Goal: Use online tool/utility: Utilize a website feature to perform a specific function

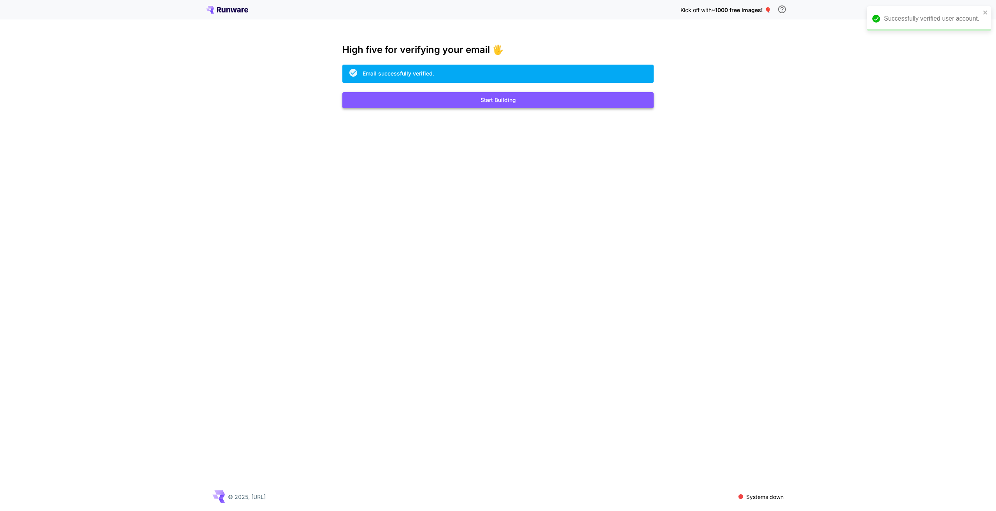
click at [484, 101] on button "Start Building" at bounding box center [497, 100] width 311 height 16
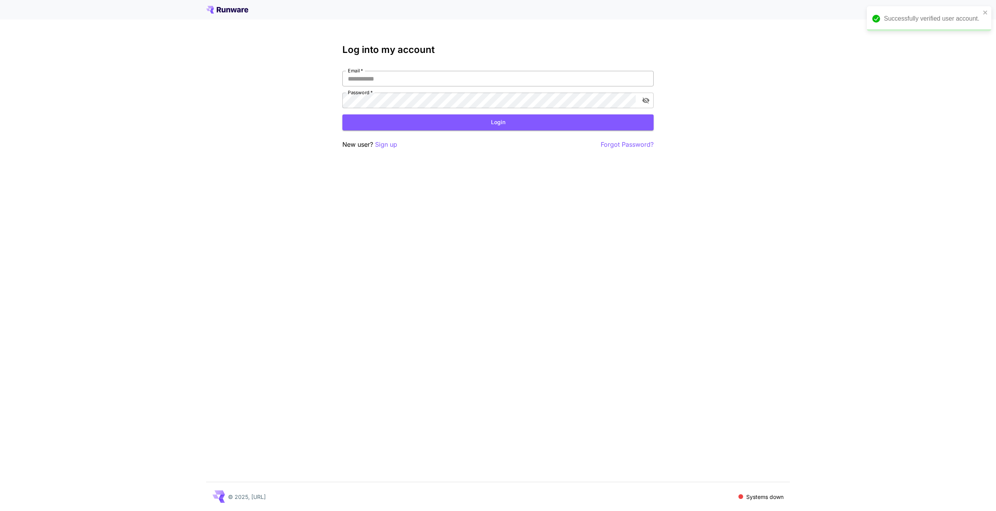
click at [457, 75] on input "Email   *" at bounding box center [497, 79] width 311 height 16
type input "**********"
click at [483, 123] on button "Login" at bounding box center [497, 122] width 311 height 16
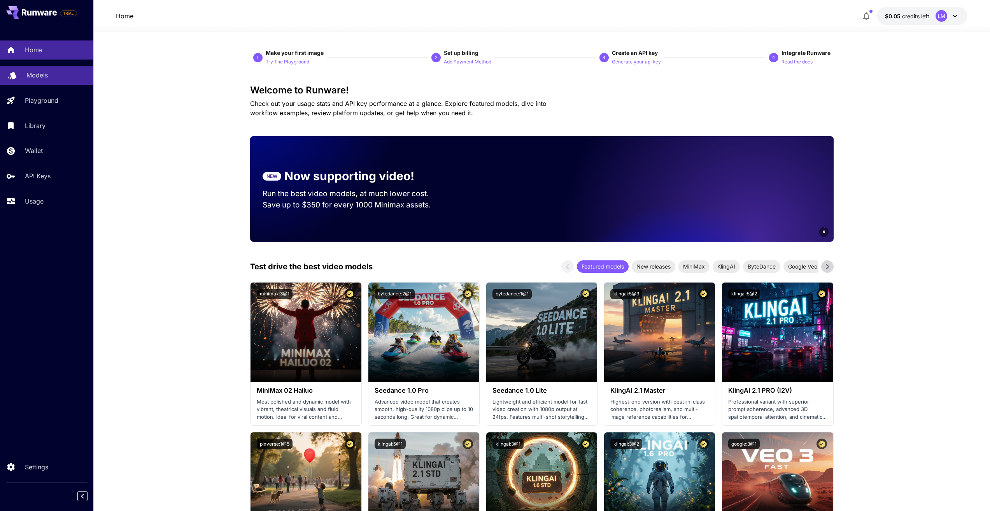
click at [35, 75] on p "Models" at bounding box center [36, 74] width 21 height 9
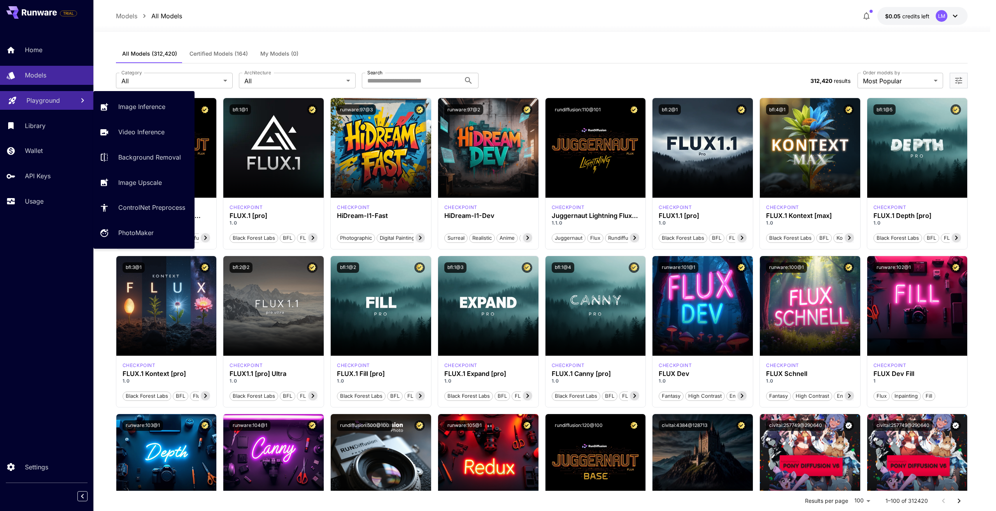
click at [32, 105] on p "Playground" at bounding box center [42, 100] width 33 height 9
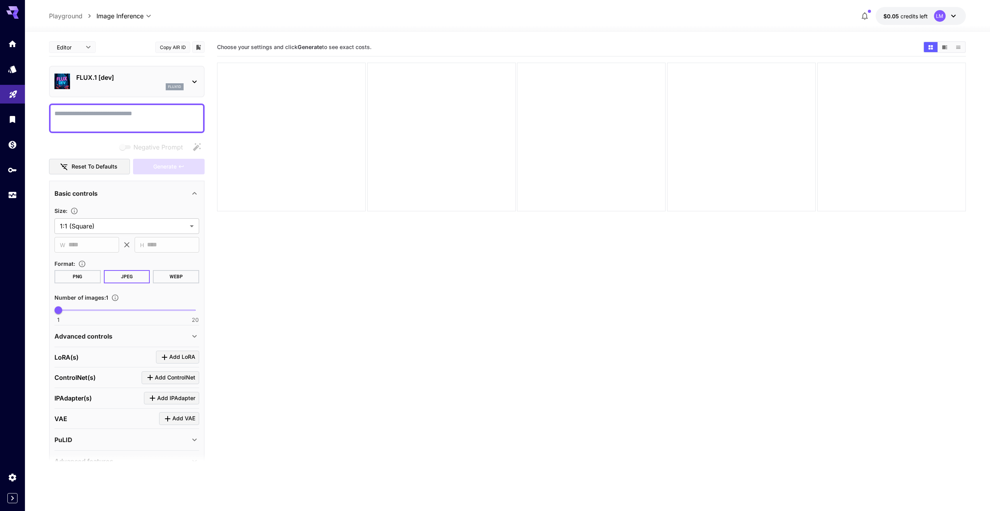
click at [160, 77] on p "FLUX.1 [dev]" at bounding box center [129, 77] width 107 height 9
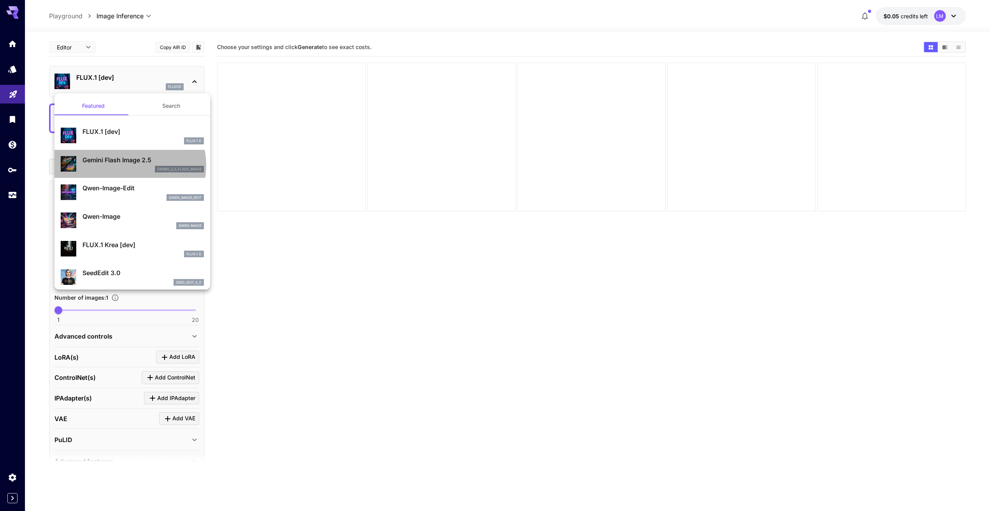
click at [125, 166] on div "gemini_2_5_flash_image" at bounding box center [142, 169] width 121 height 7
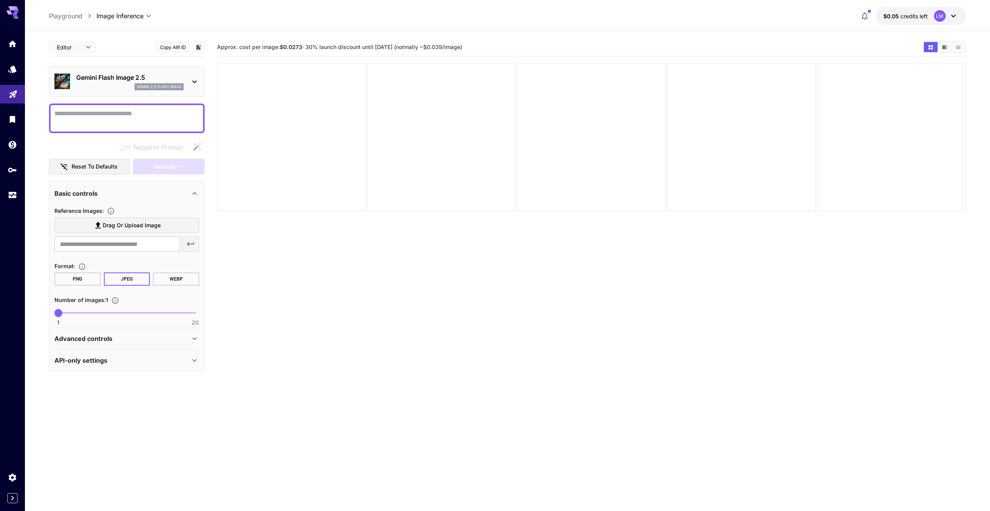
click at [105, 115] on textarea "Negative Prompt" at bounding box center [126, 118] width 145 height 19
click at [121, 223] on span "Drag or upload image" at bounding box center [132, 225] width 58 height 10
click at [0, 0] on input "Drag or upload image" at bounding box center [0, 0] width 0 height 0
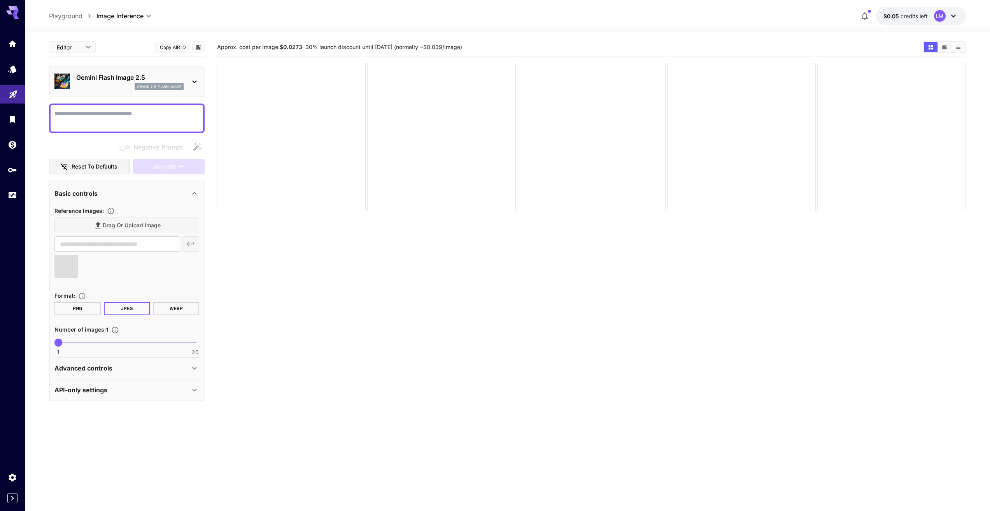
type input "**********"
click at [88, 109] on textarea "Negative Prompt" at bounding box center [126, 118] width 145 height 19
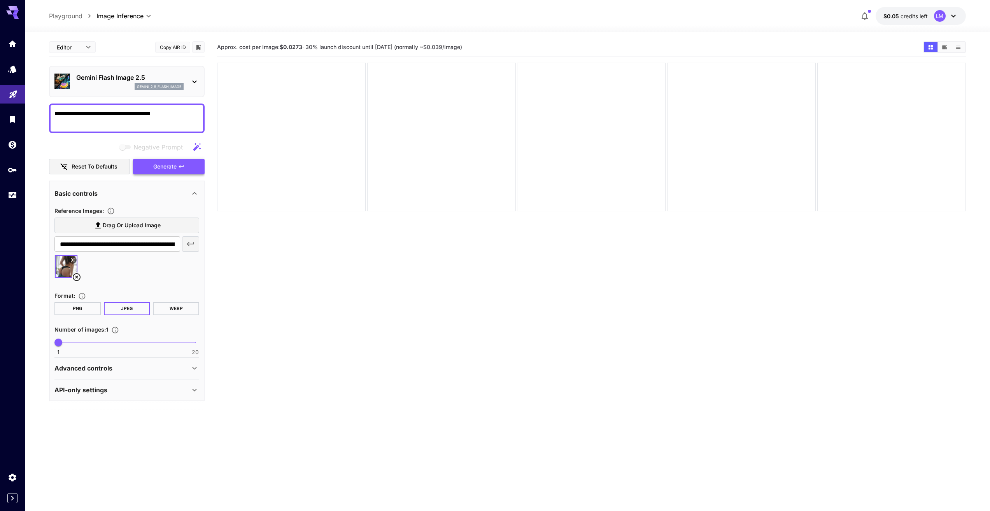
type textarea "**********"
click at [170, 168] on span "Generate" at bounding box center [164, 167] width 23 height 10
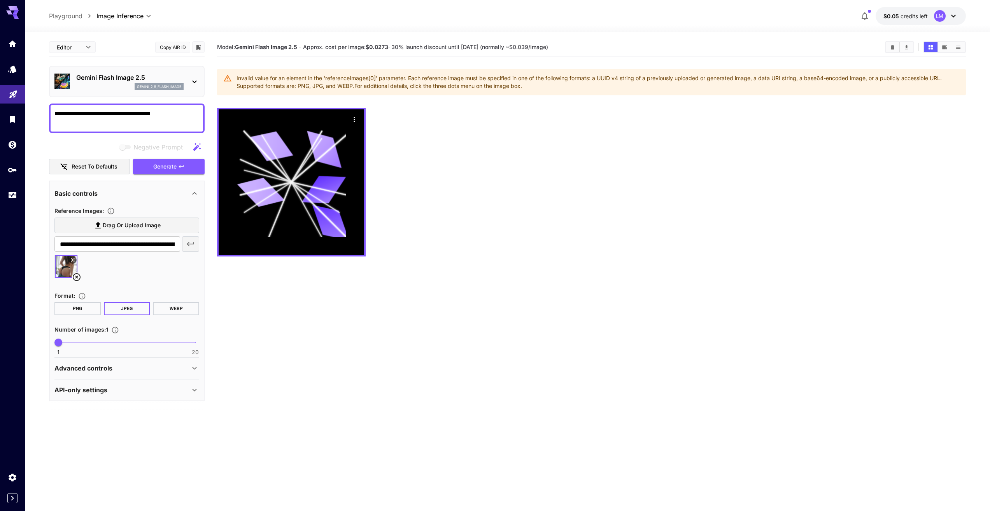
click at [74, 258] on icon at bounding box center [72, 259] width 3 height 3
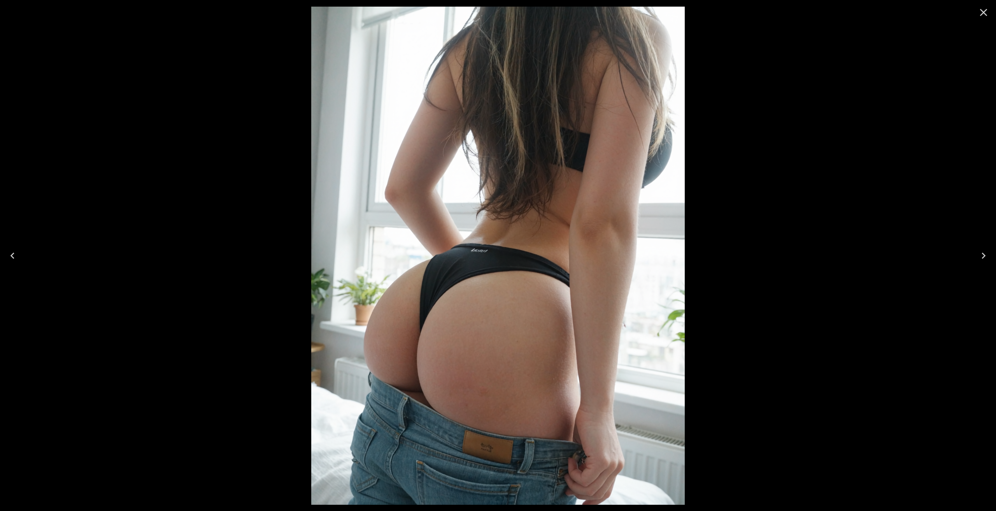
click at [152, 236] on div at bounding box center [498, 255] width 996 height 511
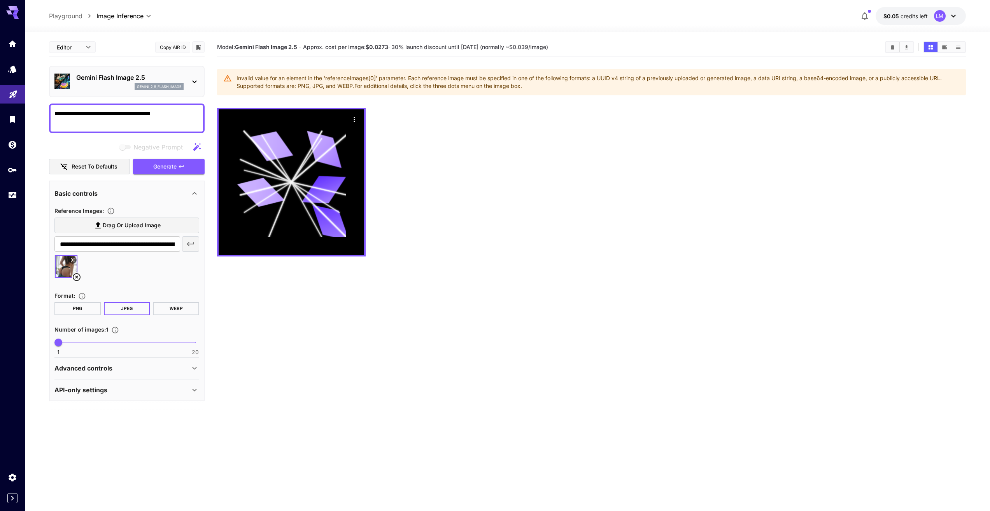
click at [54, 264] on div at bounding box center [65, 266] width 23 height 23
click at [65, 264] on img at bounding box center [66, 266] width 23 height 23
click at [65, 267] on img at bounding box center [66, 266] width 23 height 23
click at [73, 257] on icon at bounding box center [72, 259] width 5 height 5
click at [70, 259] on icon at bounding box center [72, 259] width 5 height 5
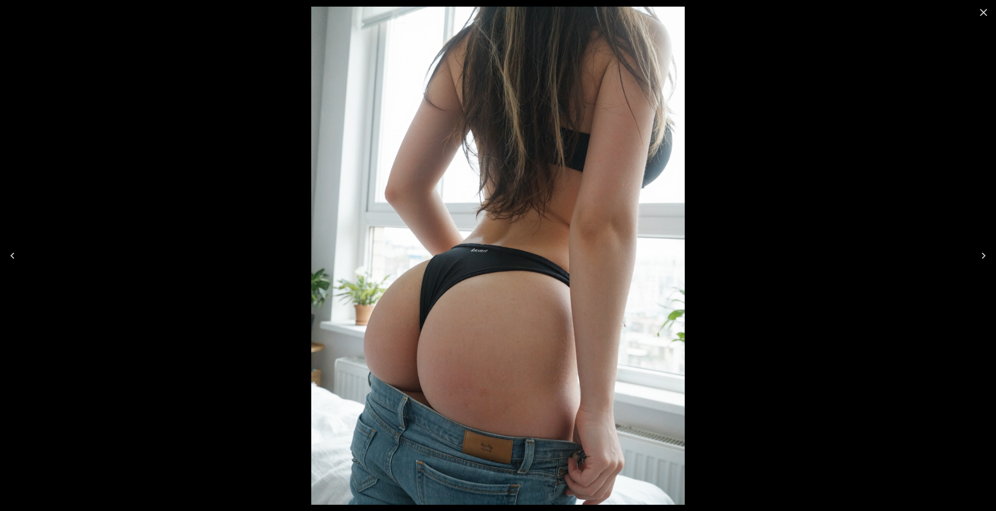
click at [981, 11] on icon "Close" at bounding box center [983, 12] width 12 height 12
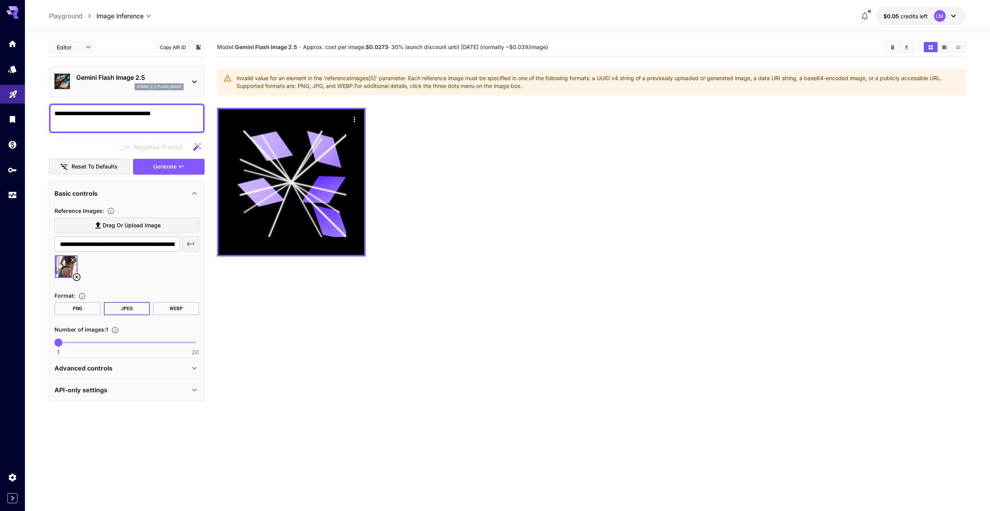
click at [123, 269] on div at bounding box center [126, 270] width 145 height 30
click at [113, 224] on span "Drag or upload image" at bounding box center [132, 225] width 58 height 10
click at [0, 0] on input "Drag or upload image" at bounding box center [0, 0] width 0 height 0
type input "**********"
click at [72, 259] on icon at bounding box center [72, 259] width 5 height 5
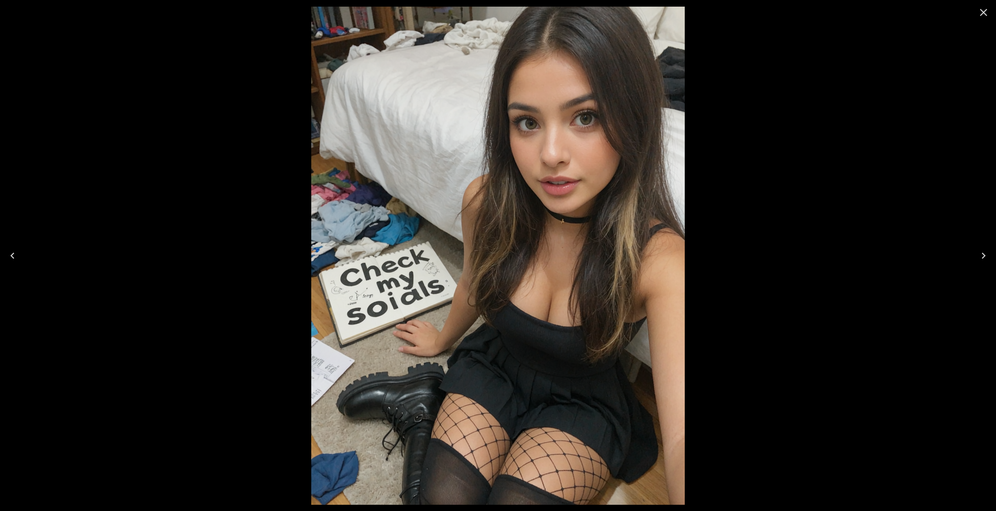
click at [73, 259] on body "**********" at bounding box center [498, 286] width 996 height 572
click at [987, 9] on body "**********" at bounding box center [498, 286] width 996 height 572
click at [984, 13] on body "**********" at bounding box center [498, 286] width 996 height 572
click at [980, 11] on body "**********" at bounding box center [498, 286] width 996 height 572
click at [982, 12] on body "**********" at bounding box center [498, 286] width 996 height 572
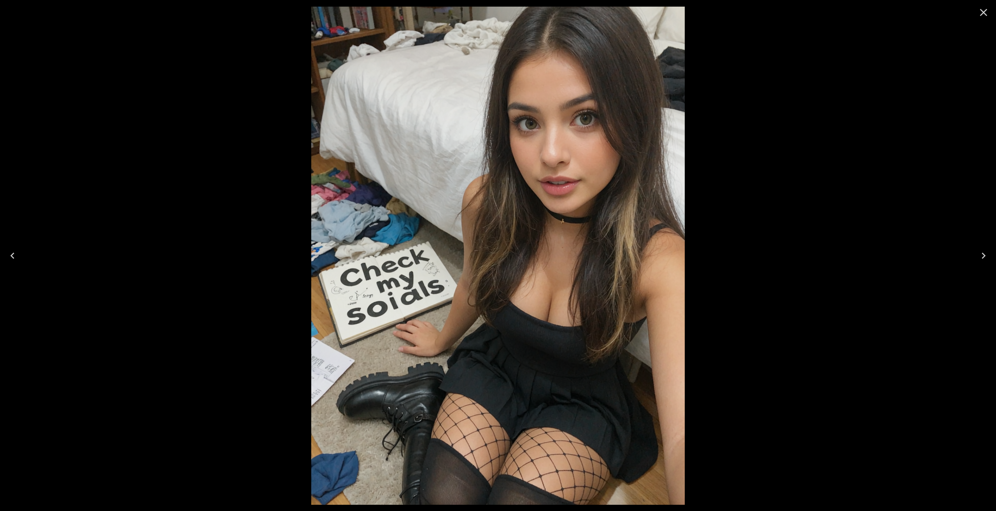
click at [982, 12] on body "**********" at bounding box center [498, 286] width 996 height 572
drag, startPoint x: 982, startPoint y: 12, endPoint x: 869, endPoint y: 11, distance: 113.6
click at [971, 12] on body "**********" at bounding box center [498, 286] width 996 height 572
drag, startPoint x: 374, startPoint y: 51, endPoint x: 340, endPoint y: 64, distance: 36.8
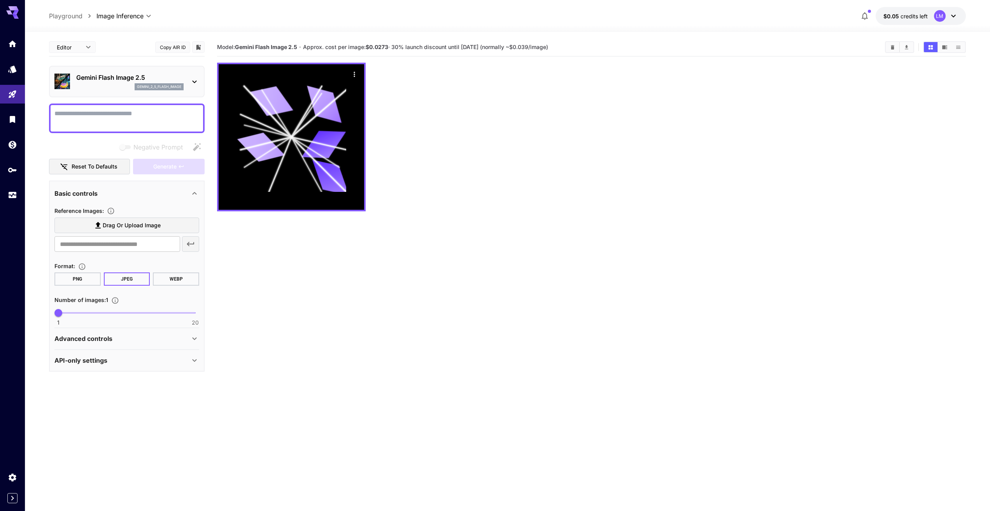
click at [114, 224] on span "Drag or upload image" at bounding box center [132, 225] width 58 height 10
click at [0, 0] on input "Drag or upload image" at bounding box center [0, 0] width 0 height 0
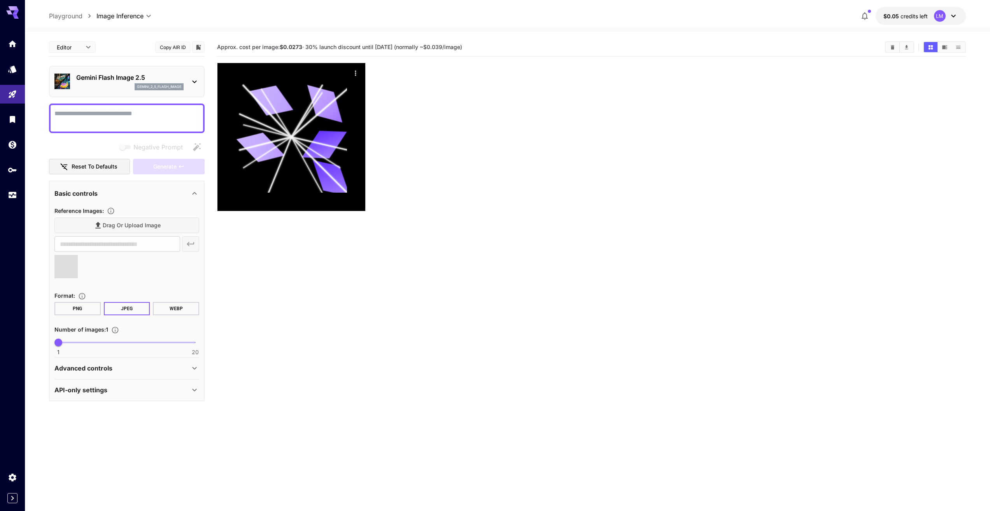
type input "**********"
click at [91, 111] on textarea "Negative Prompt" at bounding box center [126, 118] width 145 height 19
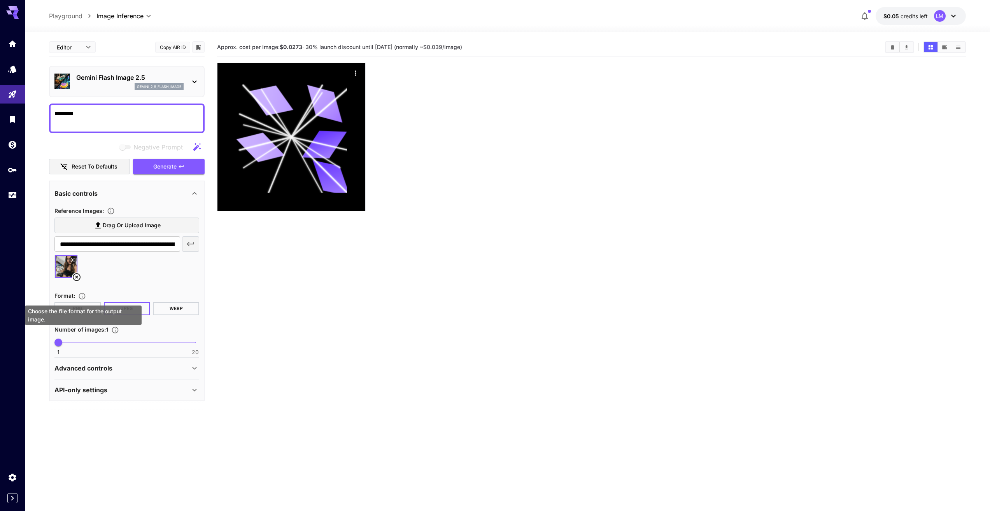
type textarea "********"
click at [76, 304] on div "Choose the file format for the output image." at bounding box center [83, 313] width 118 height 26
click at [79, 311] on div "Choose the file format for the output image." at bounding box center [83, 314] width 117 height 19
click at [74, 306] on div "Choose the file format for the output image." at bounding box center [83, 314] width 117 height 19
click at [79, 308] on div "Choose the file format for the output image." at bounding box center [83, 314] width 117 height 19
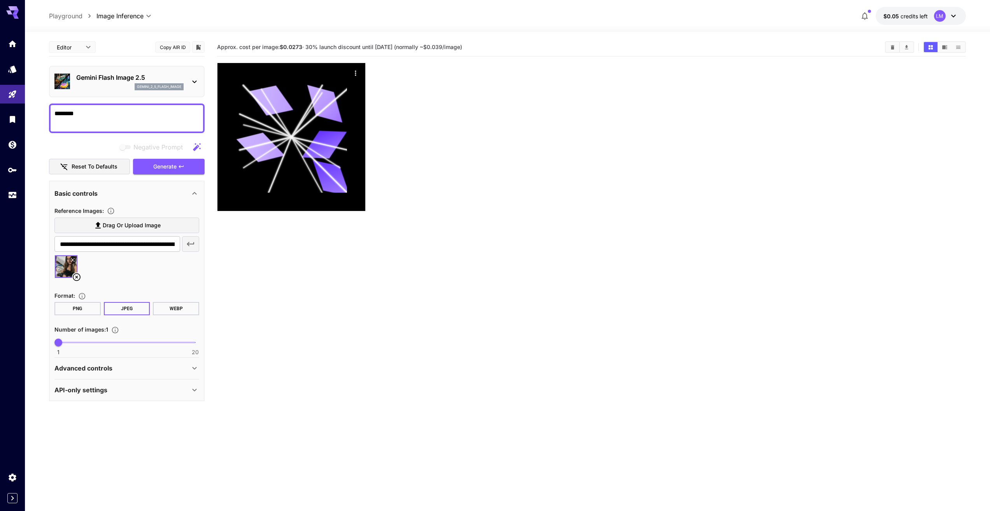
click at [240, 319] on section "Approx. cost per image: $0.0273 · 30% launch discount until 15th september (nor…" at bounding box center [591, 293] width 749 height 511
click at [82, 308] on button "PNG" at bounding box center [77, 308] width 46 height 13
type input "*"
drag, startPoint x: 86, startPoint y: 345, endPoint x: 82, endPoint y: 345, distance: 4.3
click at [82, 345] on span "1 20 4" at bounding box center [126, 342] width 137 height 12
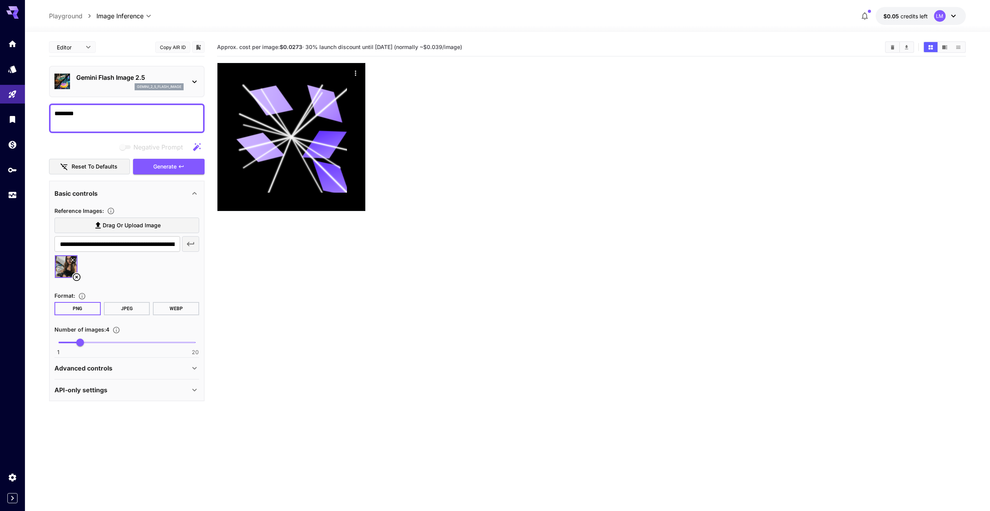
click at [112, 366] on div "Advanced controls" at bounding box center [121, 367] width 135 height 9
click at [196, 145] on icon "button" at bounding box center [196, 146] width 9 height 9
click at [272, 336] on section "Approx. cost per image: $0.0273 · 30% launch discount until 15th september (nor…" at bounding box center [591, 293] width 749 height 511
click at [269, 227] on section "Approx. cost per image: $0.0273 · 30% launch discount until 15th september (nor…" at bounding box center [591, 293] width 749 height 511
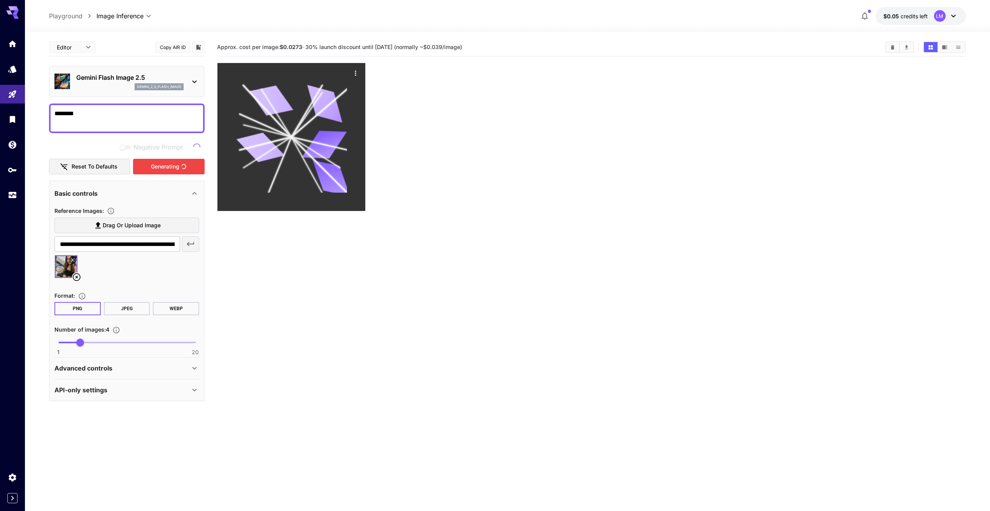
click at [282, 162] on icon at bounding box center [291, 137] width 111 height 111
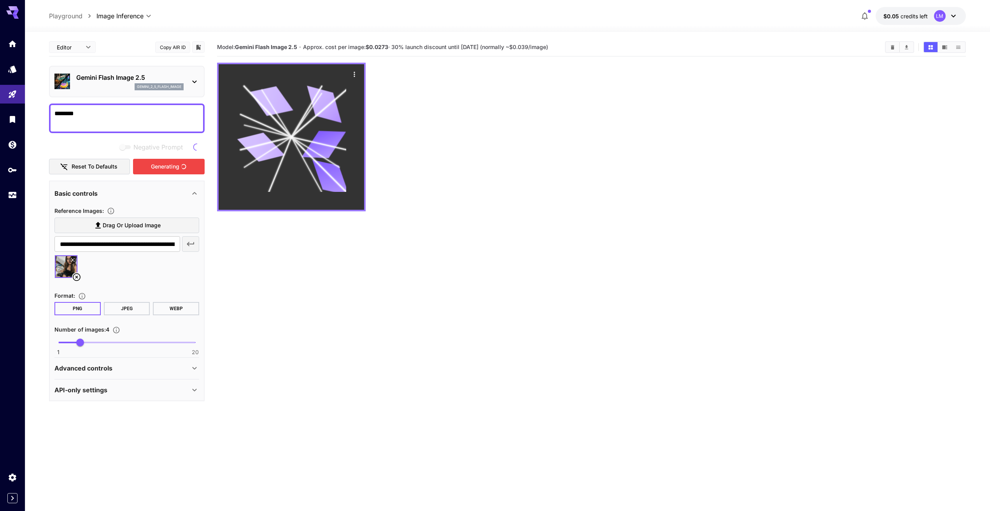
click at [282, 162] on icon at bounding box center [291, 136] width 109 height 109
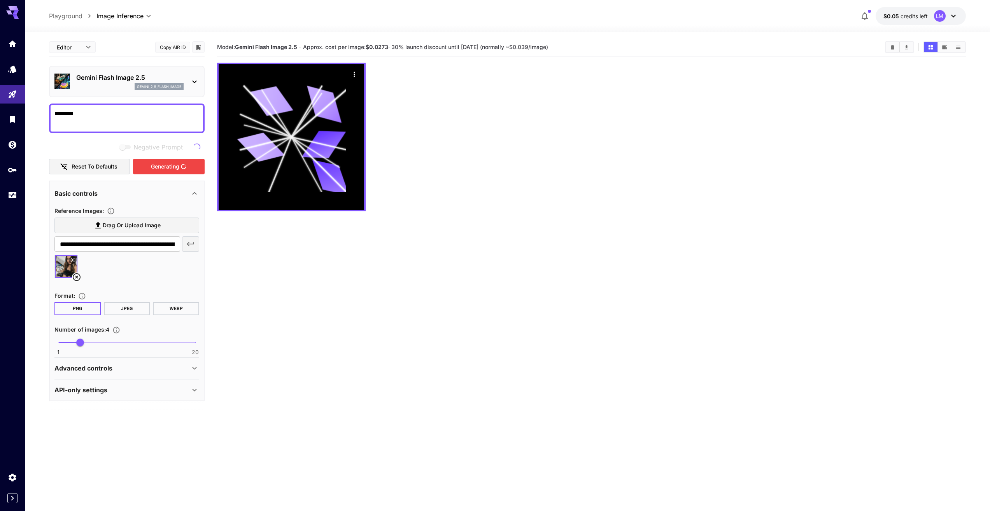
click at [441, 163] on div at bounding box center [591, 137] width 749 height 149
click at [869, 18] on icon "button" at bounding box center [864, 15] width 9 height 9
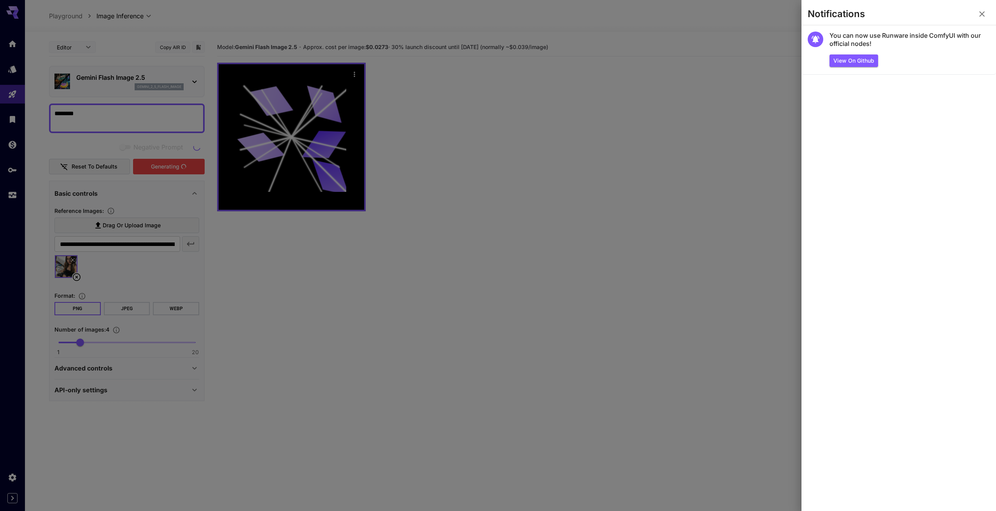
click at [752, 107] on div at bounding box center [498, 255] width 996 height 511
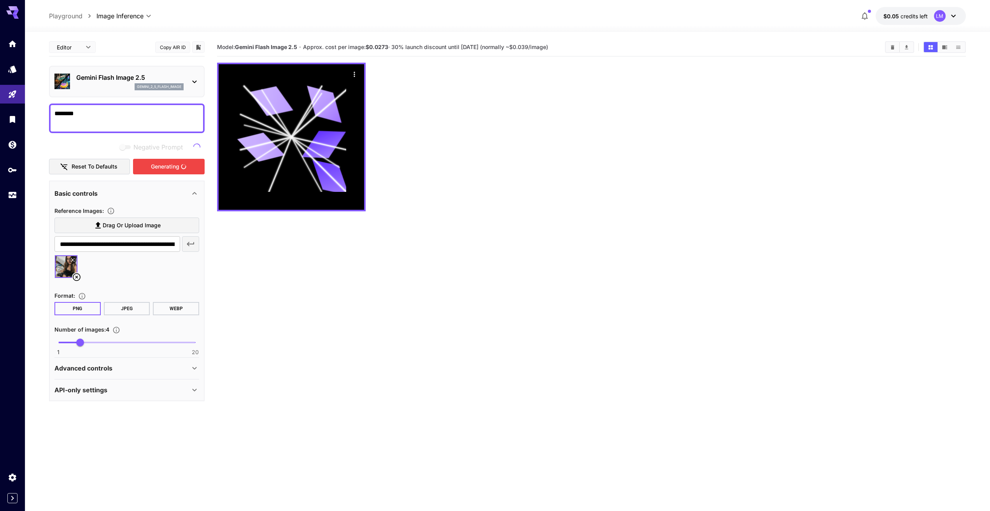
click at [169, 150] on span "Negative Prompt" at bounding box center [157, 146] width 49 height 9
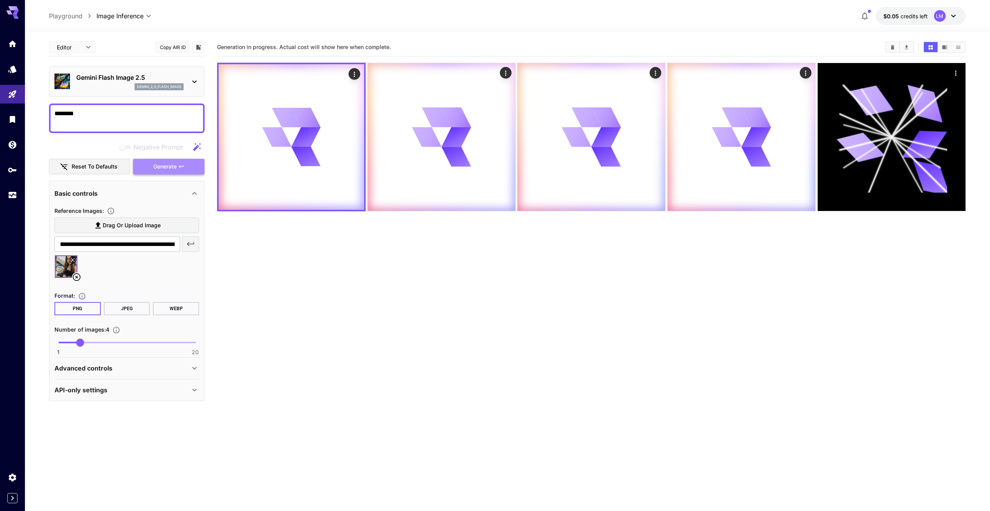
click at [161, 170] on span "Generate" at bounding box center [164, 167] width 23 height 10
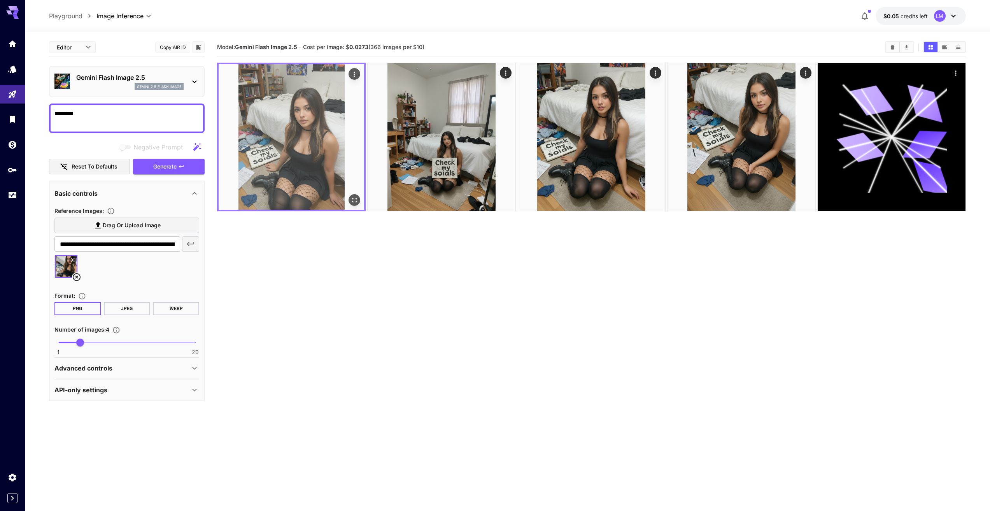
click at [309, 143] on img at bounding box center [291, 136] width 145 height 145
click at [359, 202] on button "Open in fullscreen" at bounding box center [354, 200] width 12 height 12
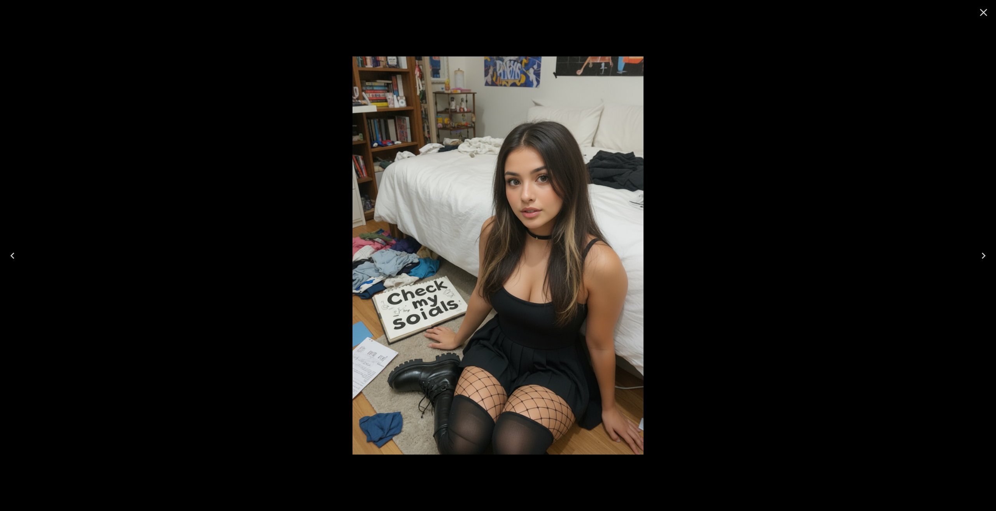
click at [984, 254] on icon "Next" at bounding box center [983, 255] width 4 height 6
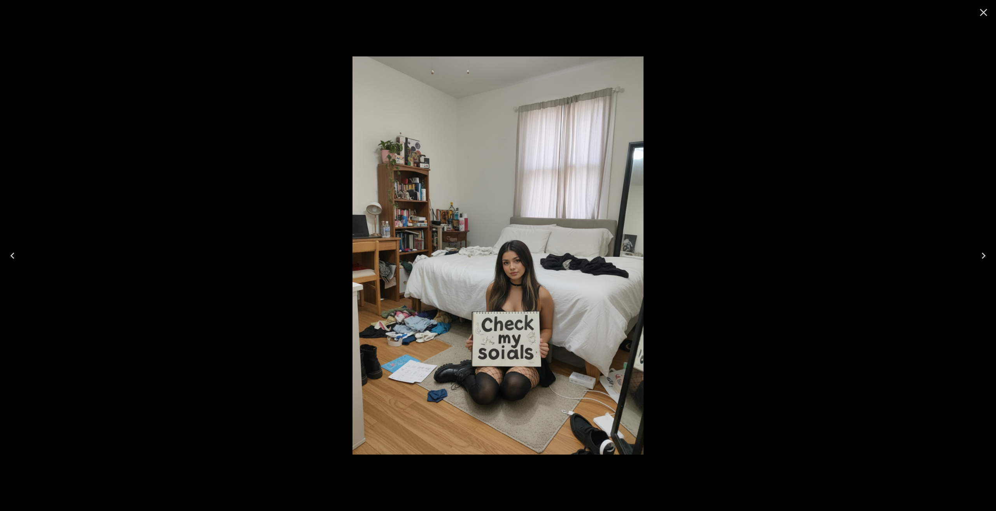
click at [985, 256] on icon "Next" at bounding box center [983, 255] width 12 height 12
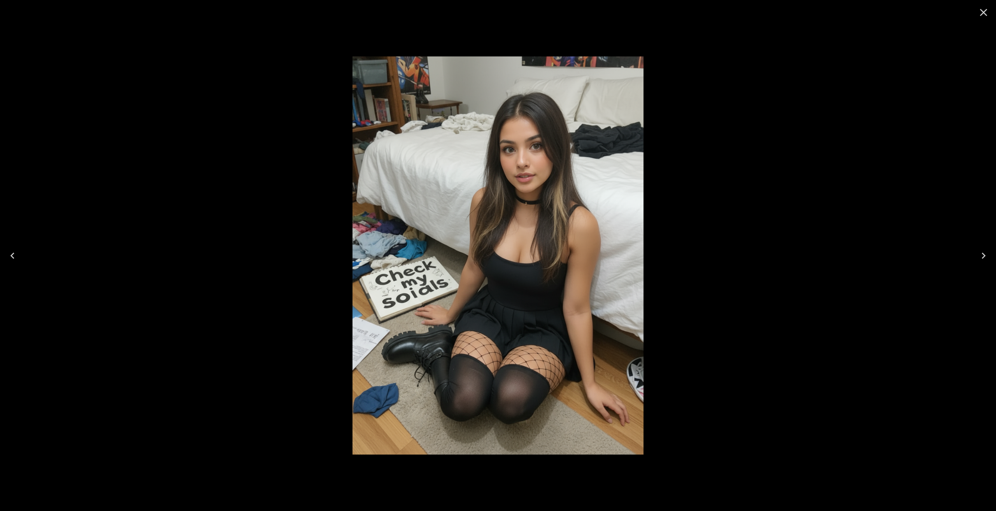
click at [985, 256] on icon "Next" at bounding box center [983, 255] width 12 height 12
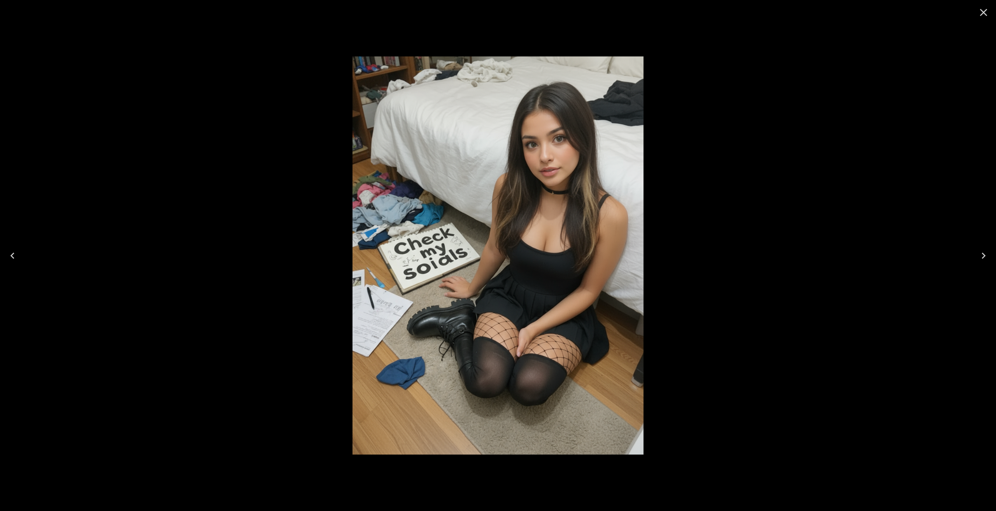
click at [987, 257] on icon "Next" at bounding box center [983, 255] width 12 height 12
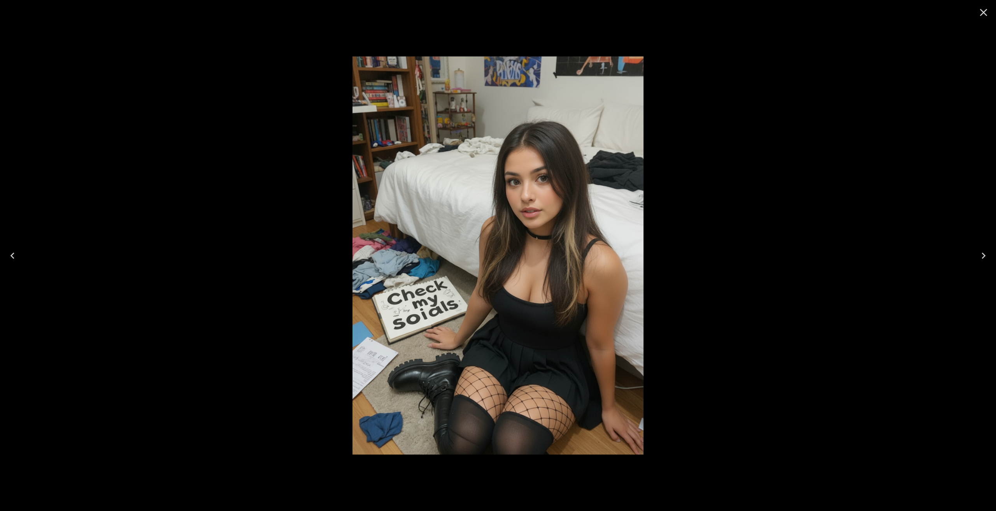
click at [982, 257] on icon "Next" at bounding box center [983, 255] width 4 height 6
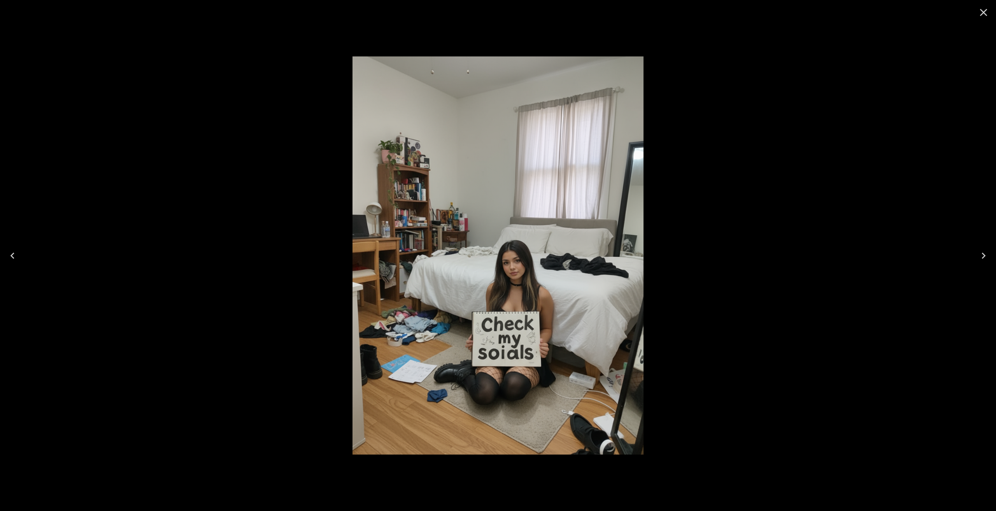
click at [982, 255] on icon "Next" at bounding box center [983, 255] width 12 height 12
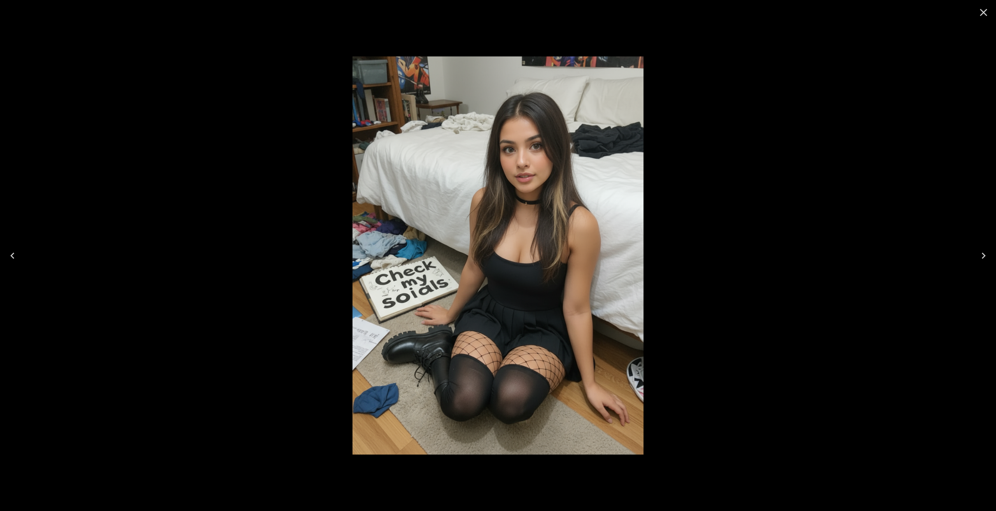
click at [984, 15] on icon "Close" at bounding box center [983, 12] width 12 height 12
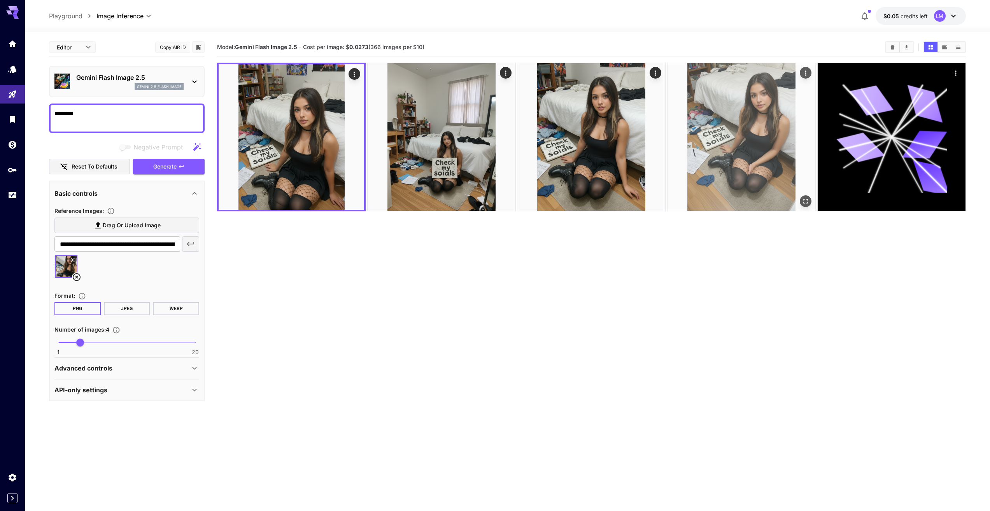
click at [748, 147] on img at bounding box center [741, 137] width 148 height 148
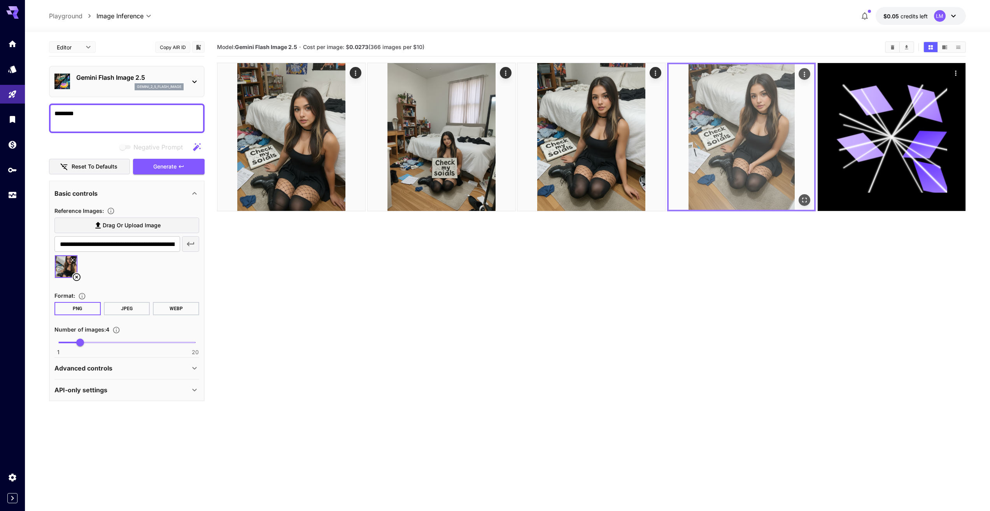
click at [806, 201] on icon "Open in fullscreen" at bounding box center [804, 200] width 8 height 8
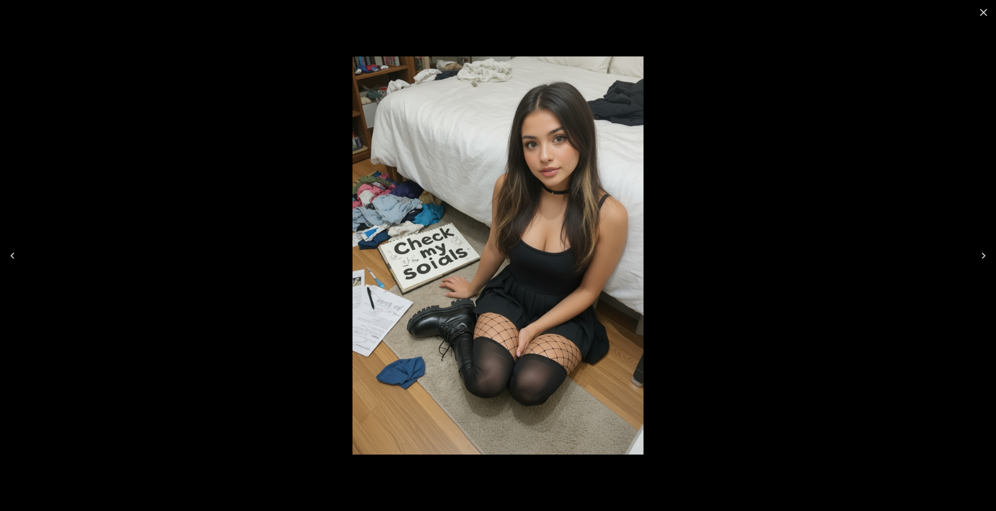
click at [759, 196] on div at bounding box center [498, 255] width 996 height 511
click at [581, 180] on img at bounding box center [497, 255] width 290 height 398
click at [983, 10] on icon "Close" at bounding box center [983, 12] width 12 height 12
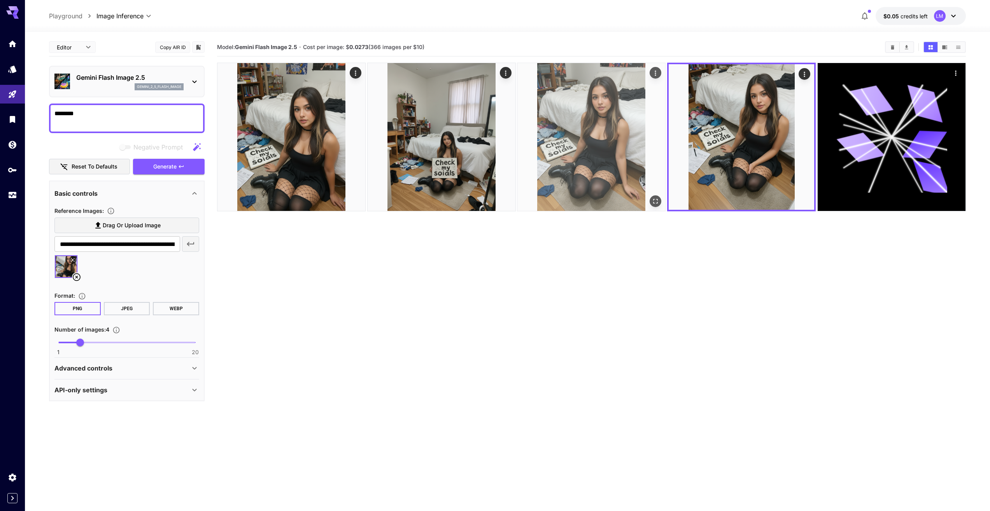
click at [619, 127] on img at bounding box center [591, 137] width 148 height 148
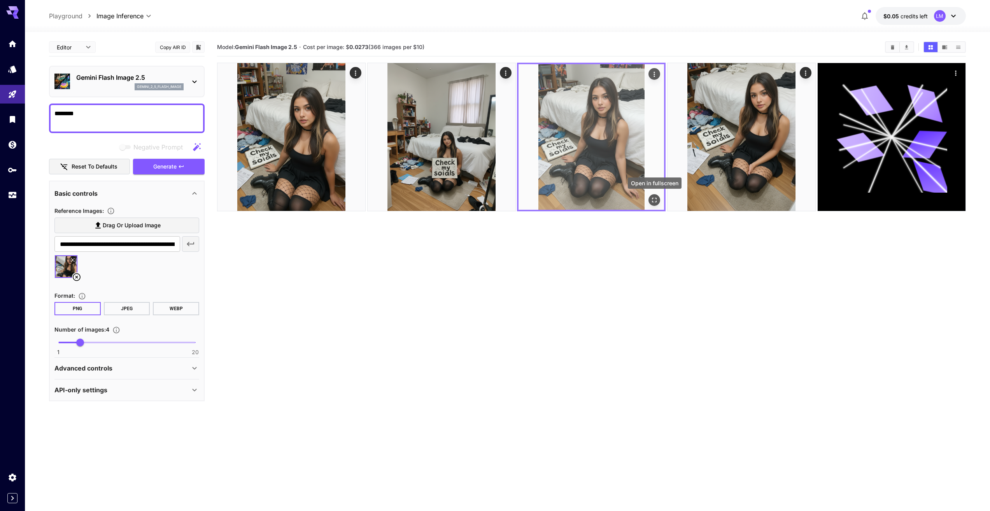
click at [655, 200] on icon "Open in fullscreen" at bounding box center [655, 200] width 8 height 8
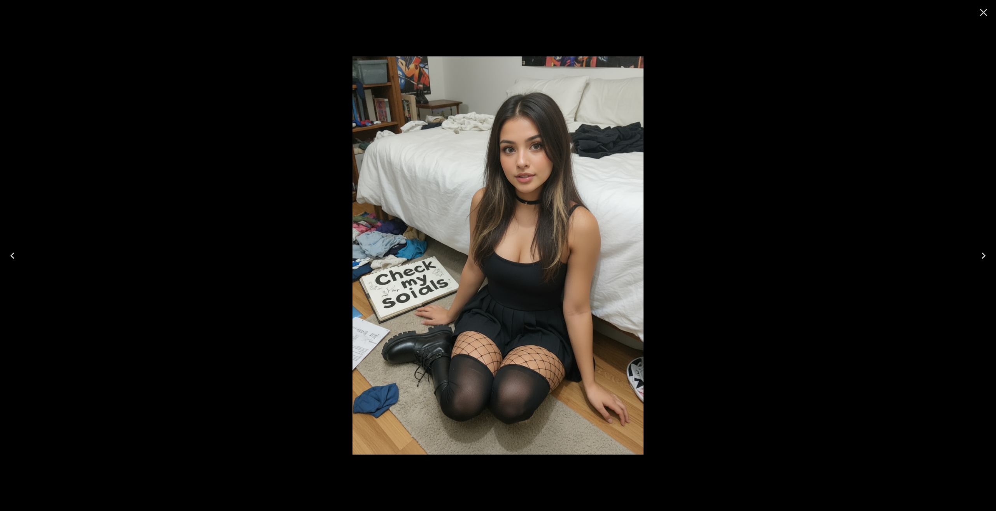
click at [987, 12] on icon "Close" at bounding box center [983, 12] width 12 height 12
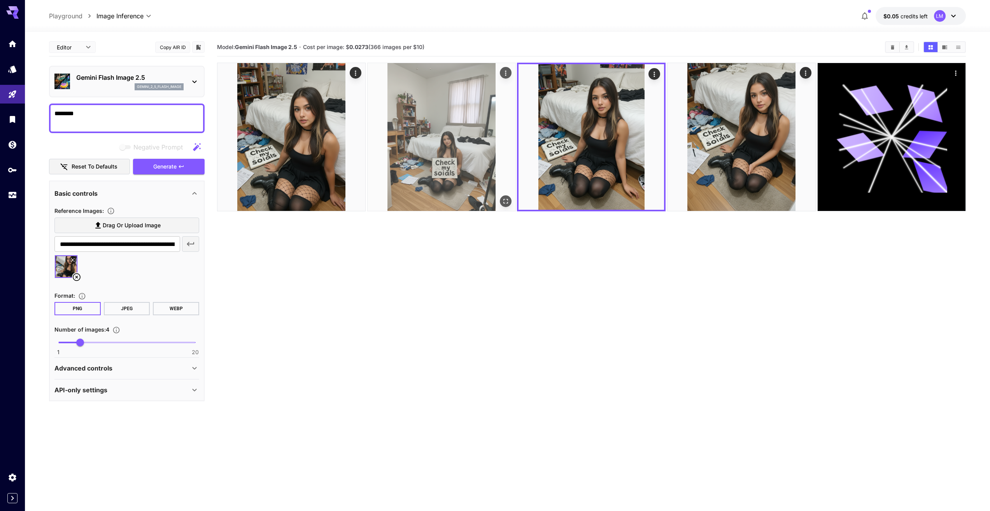
click at [461, 146] on img at bounding box center [441, 137] width 148 height 148
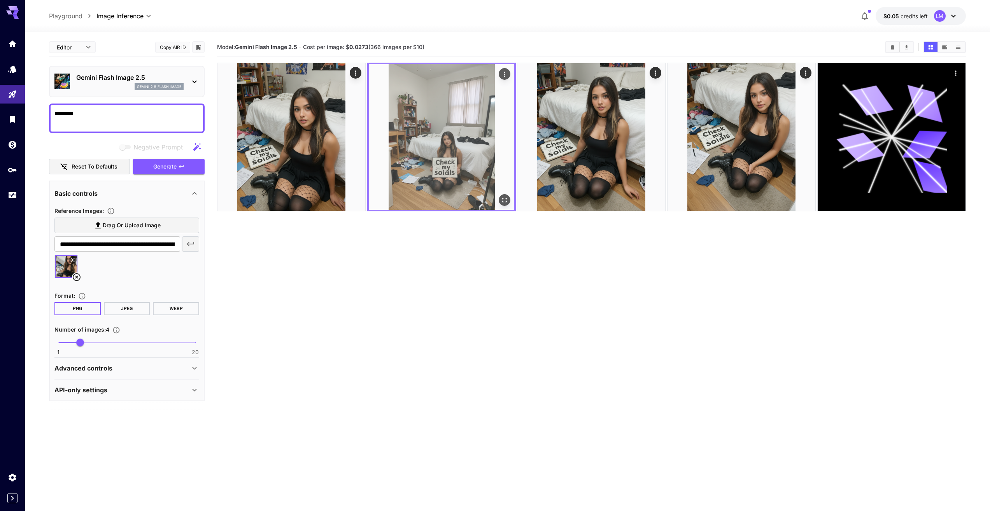
click at [504, 201] on icon "Open in fullscreen" at bounding box center [504, 200] width 8 height 8
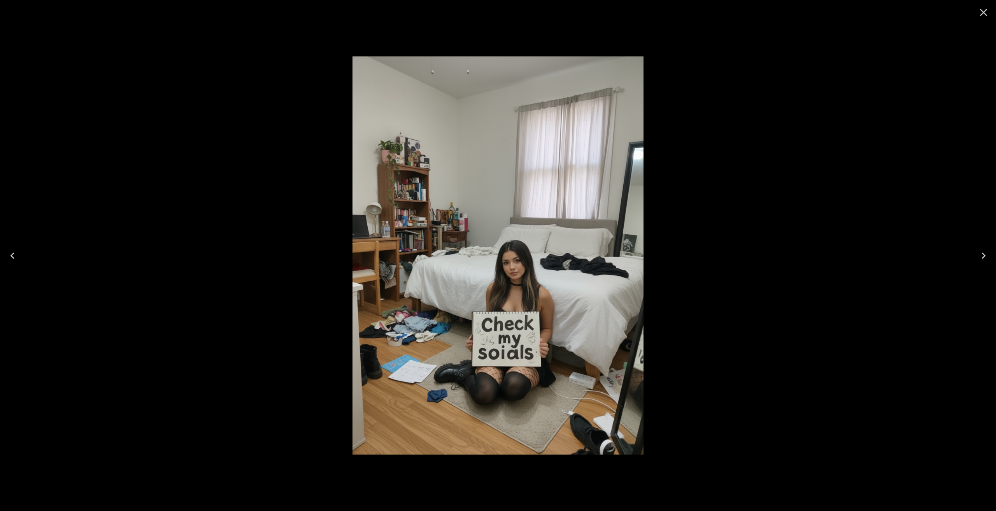
click at [985, 11] on icon "Close" at bounding box center [983, 12] width 12 height 12
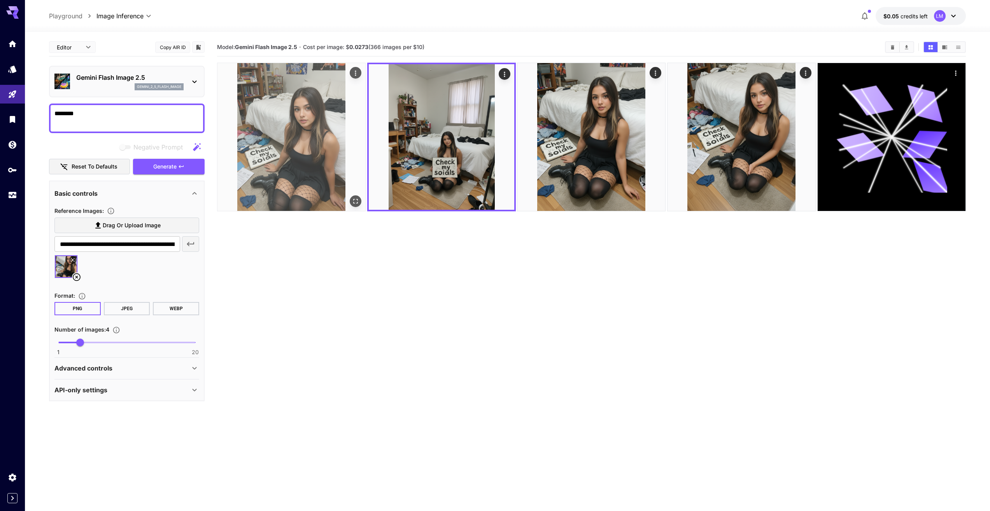
click at [359, 204] on icon "Open in fullscreen" at bounding box center [356, 201] width 8 height 8
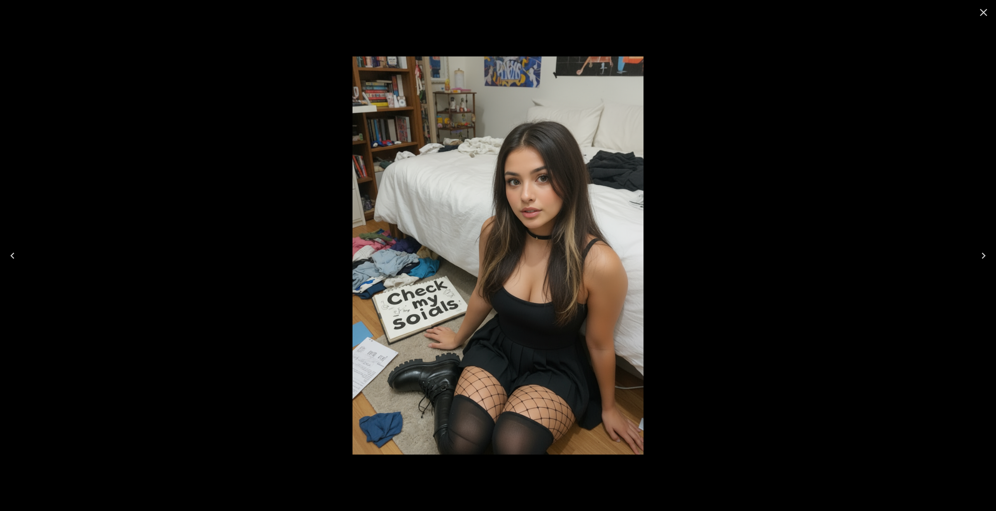
click at [982, 12] on icon "Close" at bounding box center [983, 12] width 7 height 7
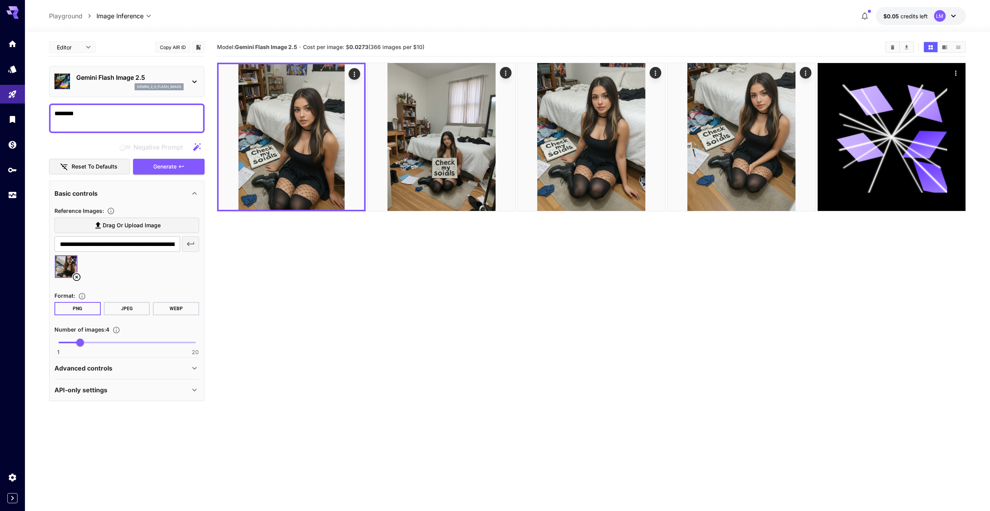
click at [88, 114] on textarea "********" at bounding box center [126, 118] width 145 height 19
click at [166, 165] on span "Generate" at bounding box center [164, 167] width 23 height 10
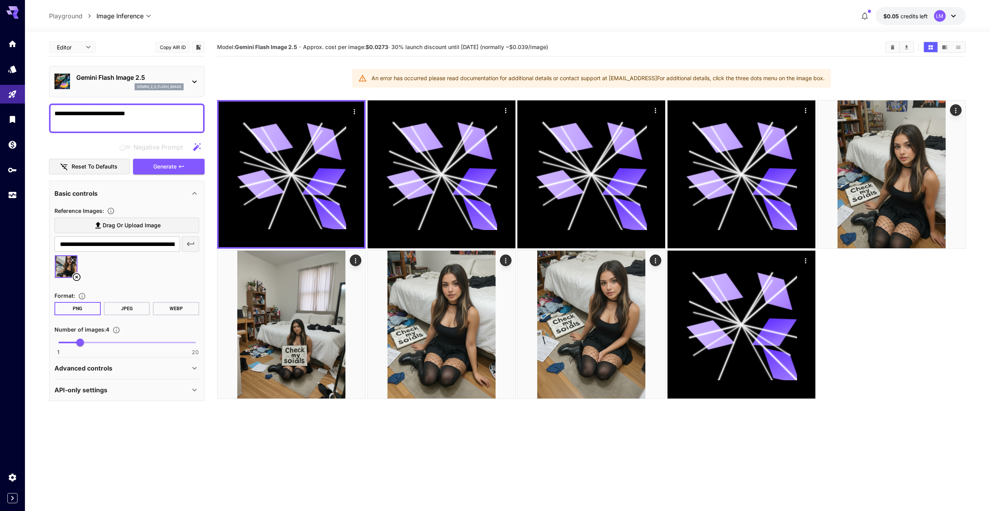
drag, startPoint x: 145, startPoint y: 112, endPoint x: 117, endPoint y: 115, distance: 28.5
click at [117, 115] on textarea "**********" at bounding box center [126, 118] width 145 height 19
type textarea "**********"
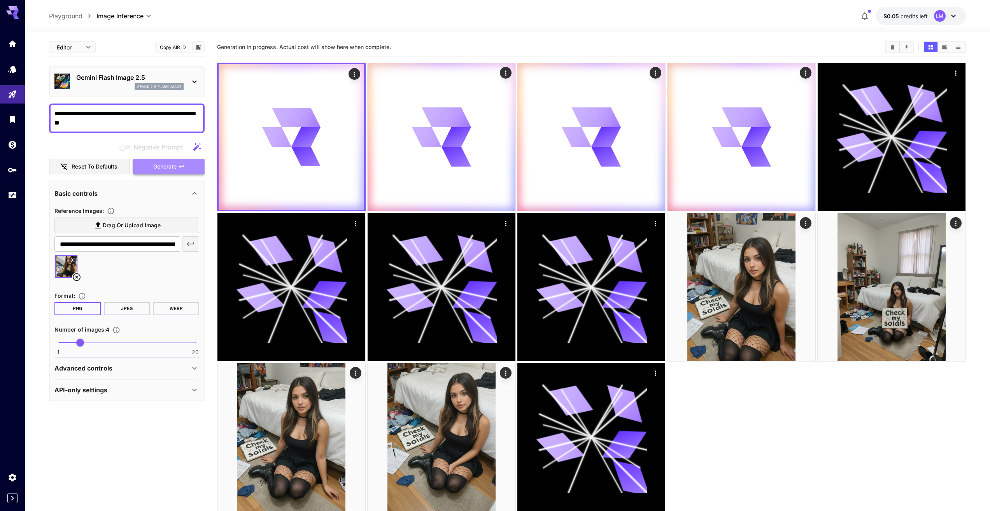
click at [189, 163] on button "Generate" at bounding box center [169, 167] width 72 height 16
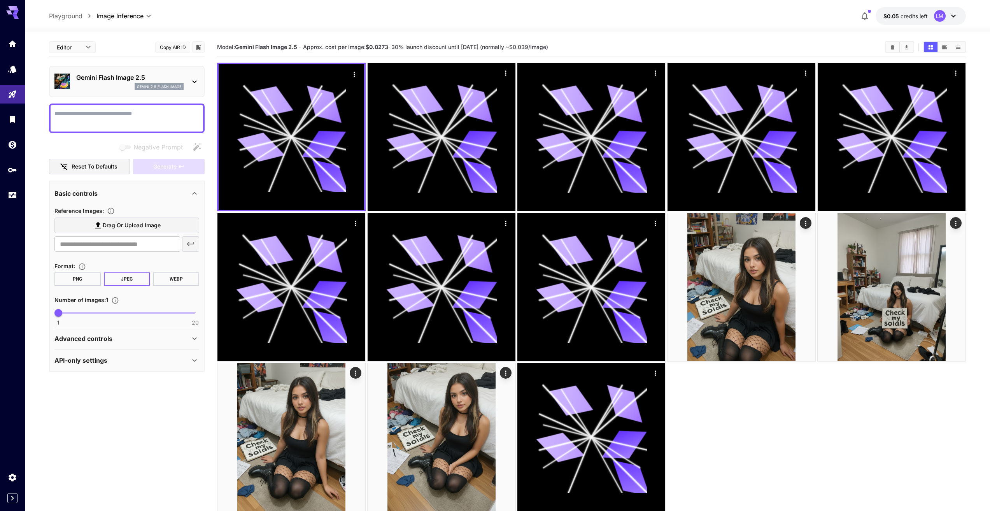
click at [901, 13] on span "credits left" at bounding box center [913, 16] width 27 height 7
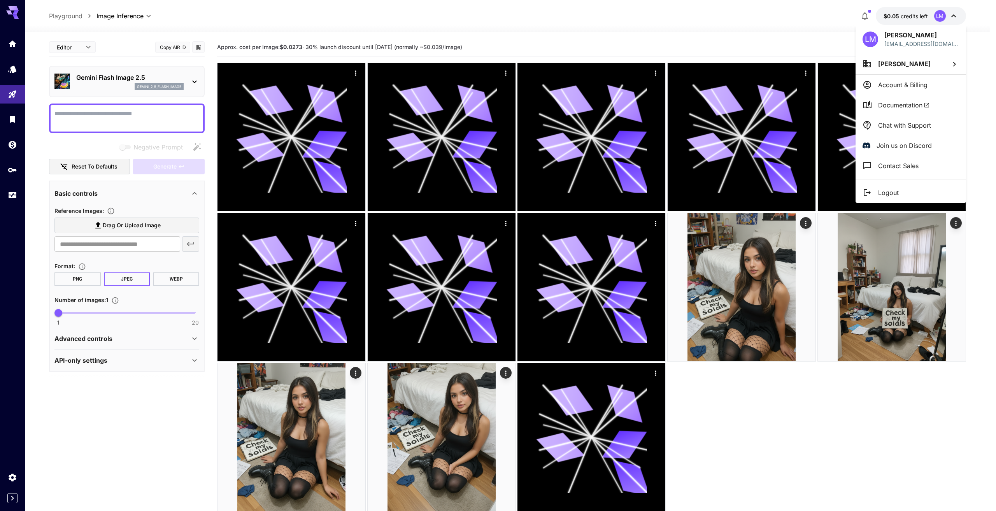
click at [780, 32] on div at bounding box center [498, 255] width 996 height 511
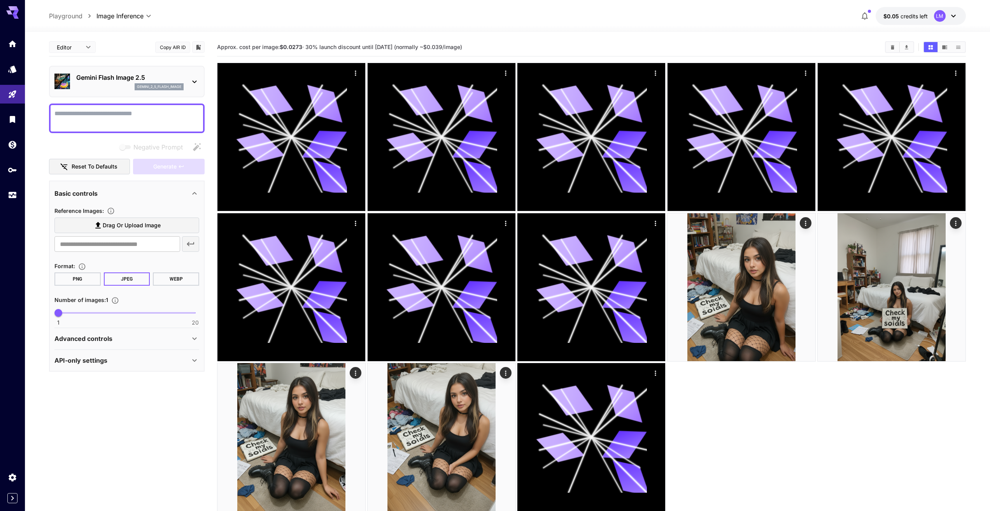
click at [88, 117] on textarea "Negative Prompt" at bounding box center [126, 118] width 145 height 19
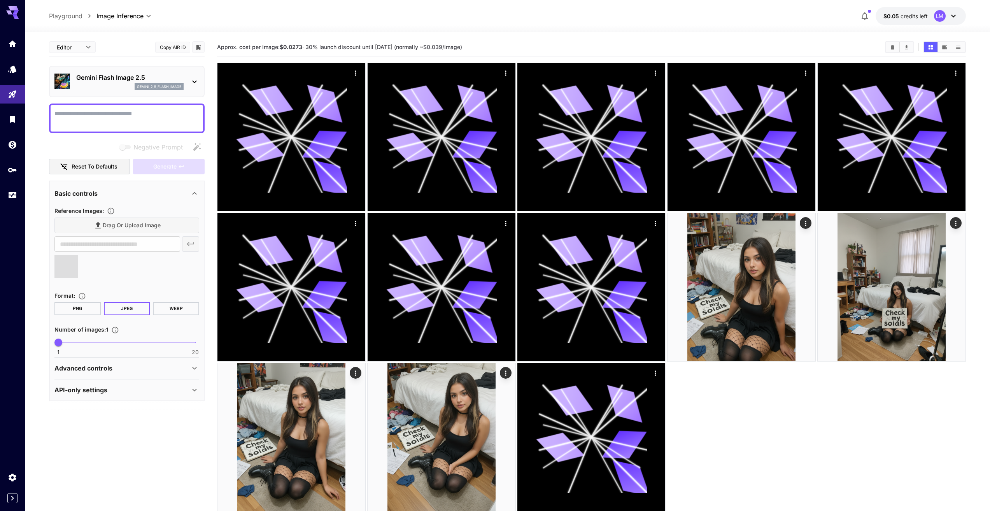
type input "**********"
click at [119, 122] on textarea "Negative Prompt" at bounding box center [126, 118] width 145 height 19
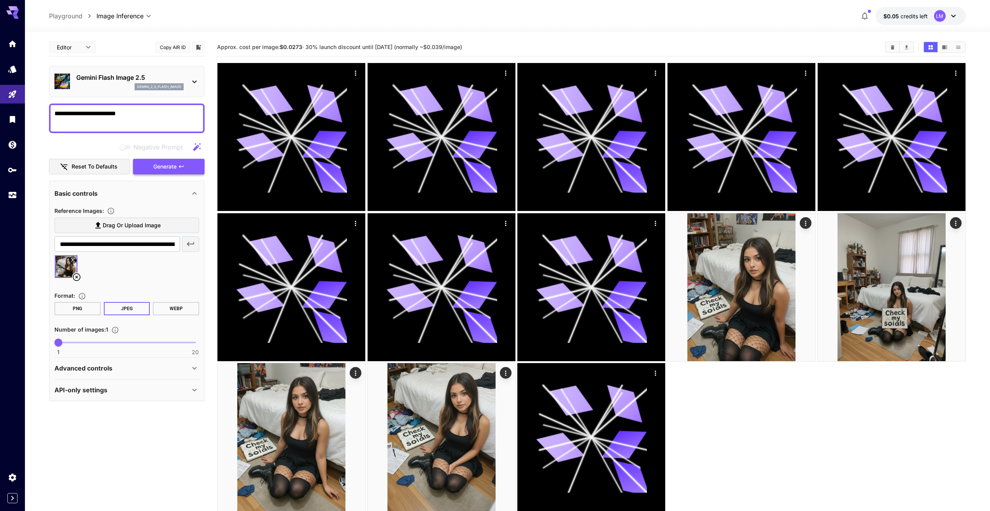
click at [168, 165] on span "Generate" at bounding box center [164, 167] width 23 height 10
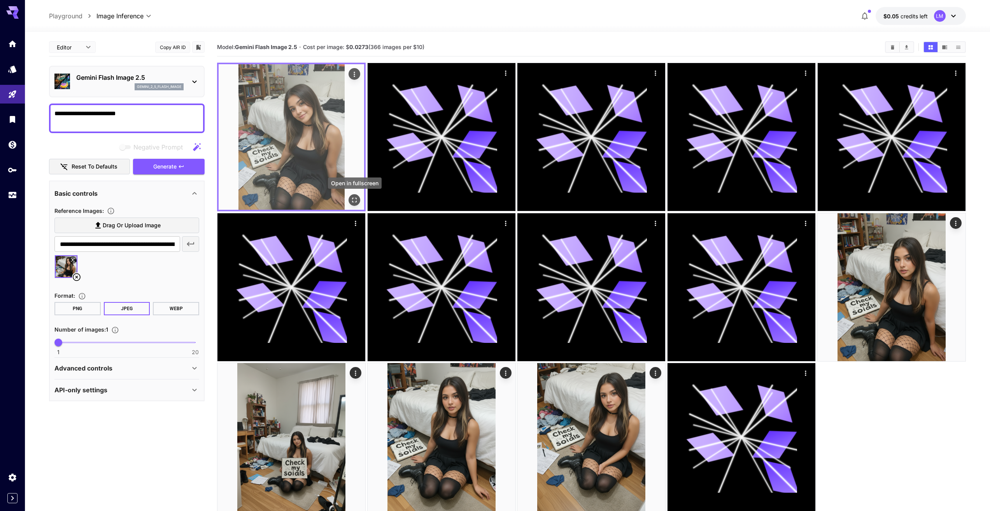
click at [358, 202] on icon "Open in fullscreen" at bounding box center [354, 200] width 8 height 8
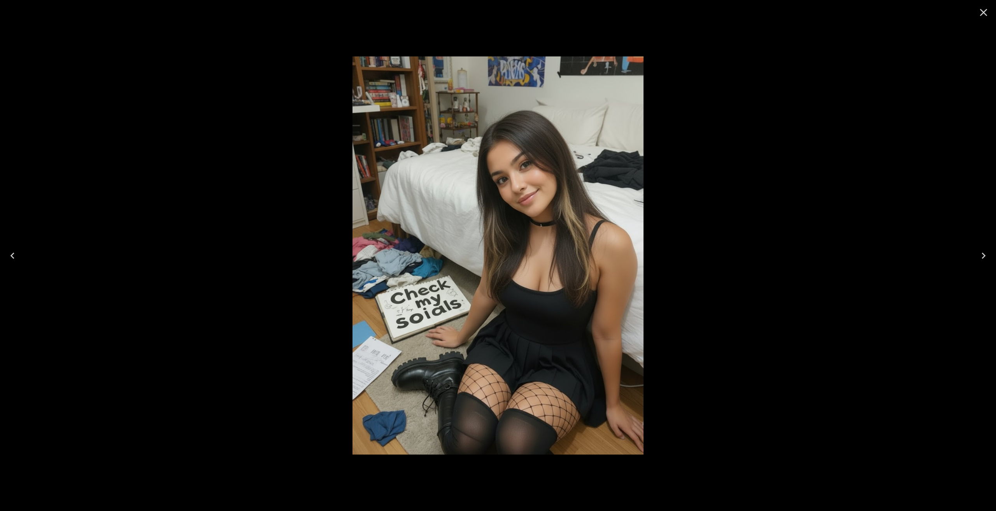
click at [386, 207] on img at bounding box center [497, 255] width 290 height 398
click at [492, 193] on img at bounding box center [497, 255] width 290 height 398
click at [985, 9] on icon "Close" at bounding box center [983, 12] width 12 height 12
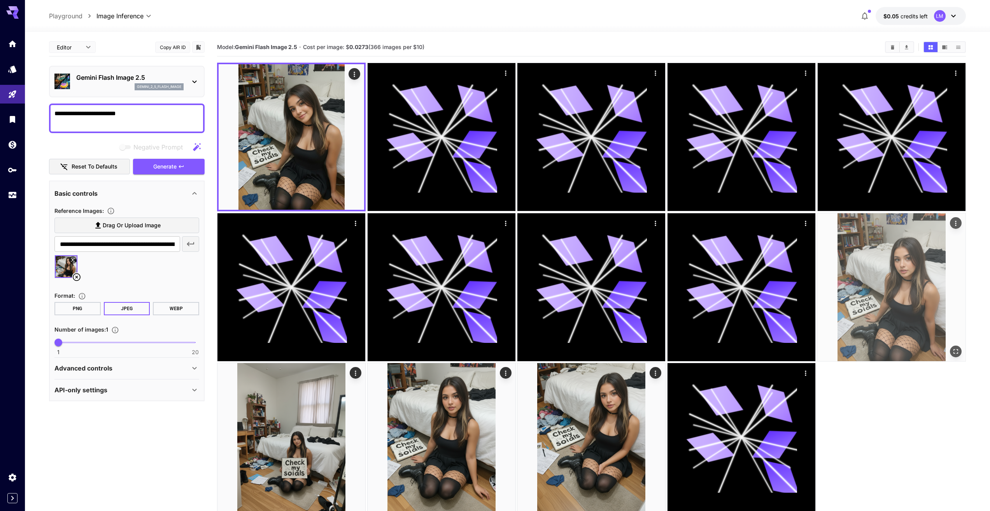
click at [859, 285] on img at bounding box center [891, 287] width 148 height 148
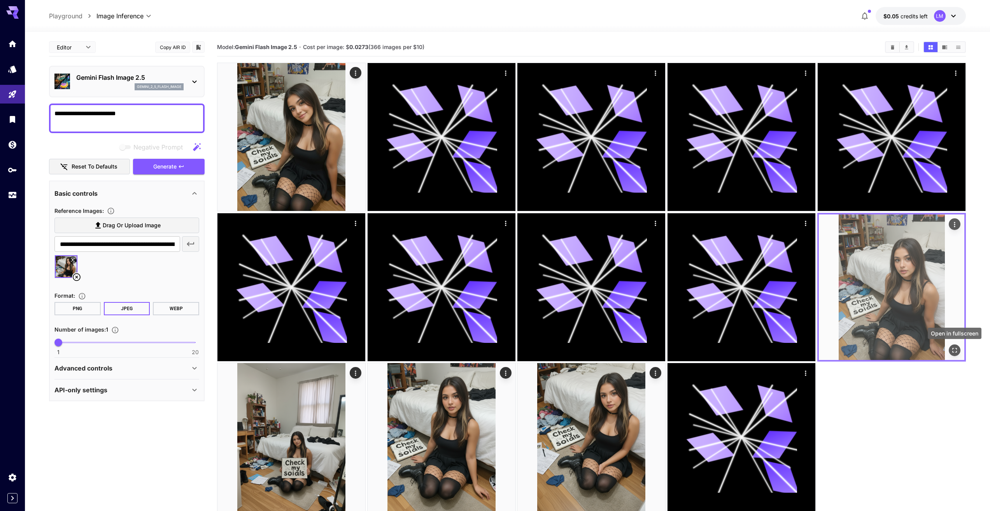
click at [954, 348] on icon "Open in fullscreen" at bounding box center [954, 350] width 8 height 8
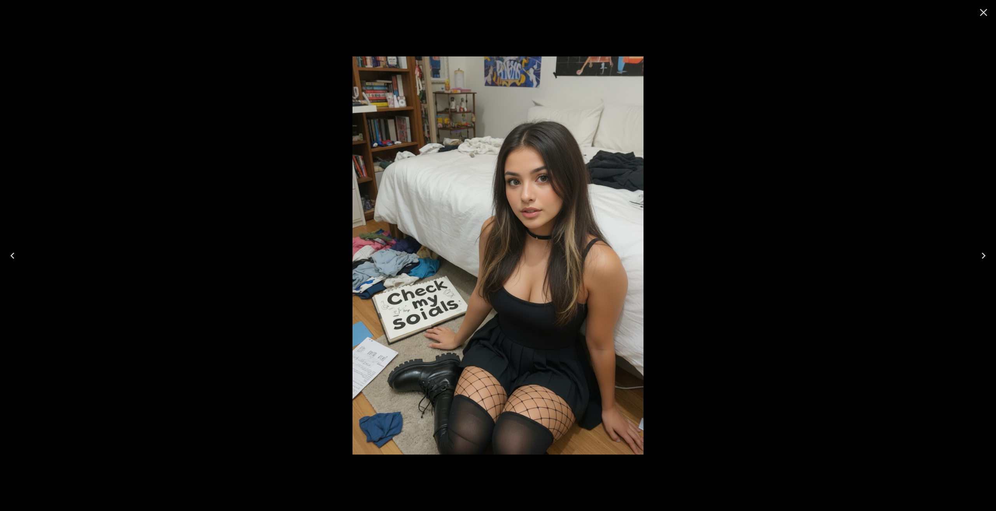
click at [986, 254] on icon "Next" at bounding box center [983, 255] width 12 height 12
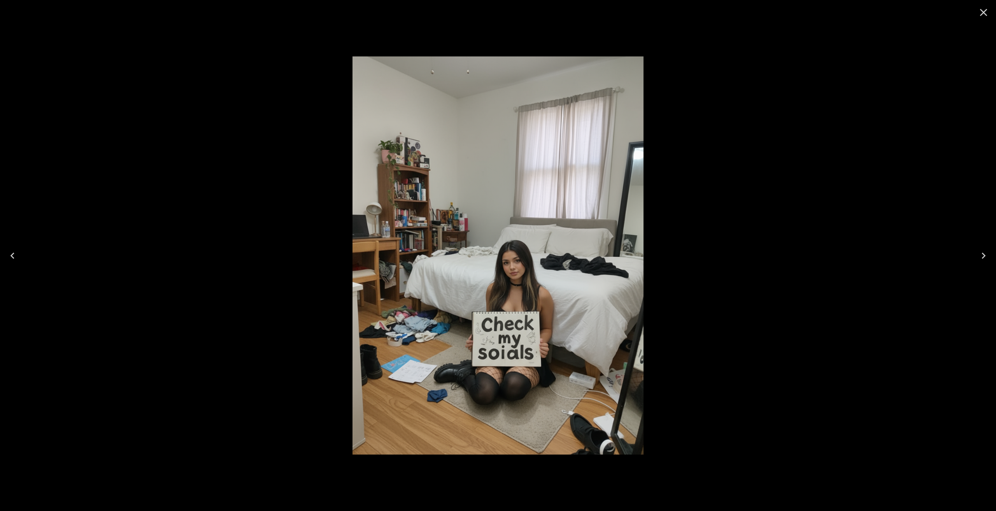
click at [985, 254] on icon "Next" at bounding box center [983, 255] width 12 height 12
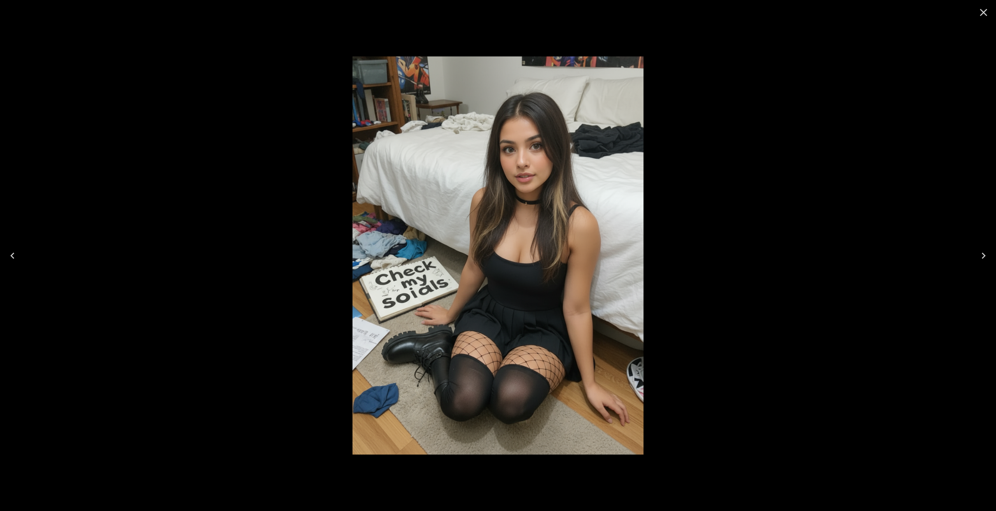
click at [982, 255] on icon "Next" at bounding box center [983, 255] width 12 height 12
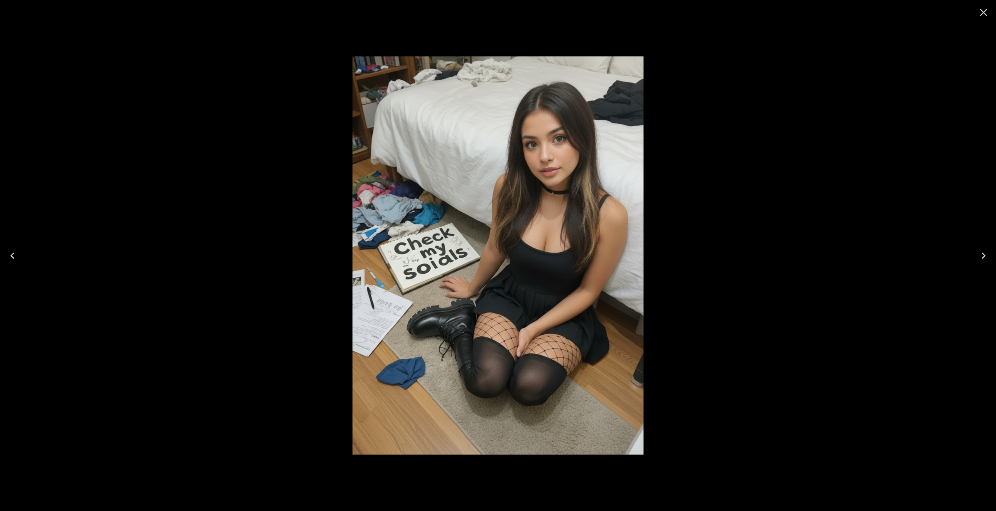
click at [984, 253] on icon "Next" at bounding box center [983, 255] width 12 height 12
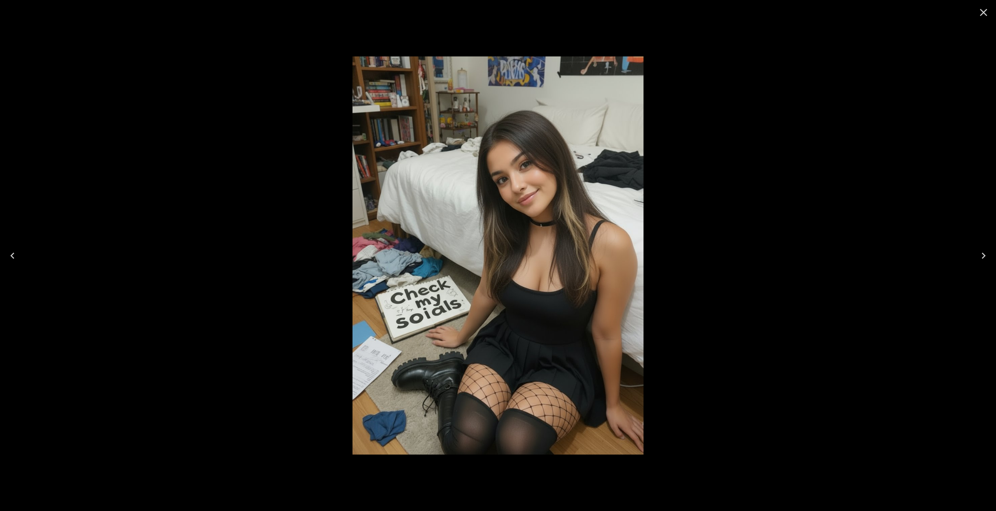
click at [981, 256] on icon "Next" at bounding box center [983, 255] width 12 height 12
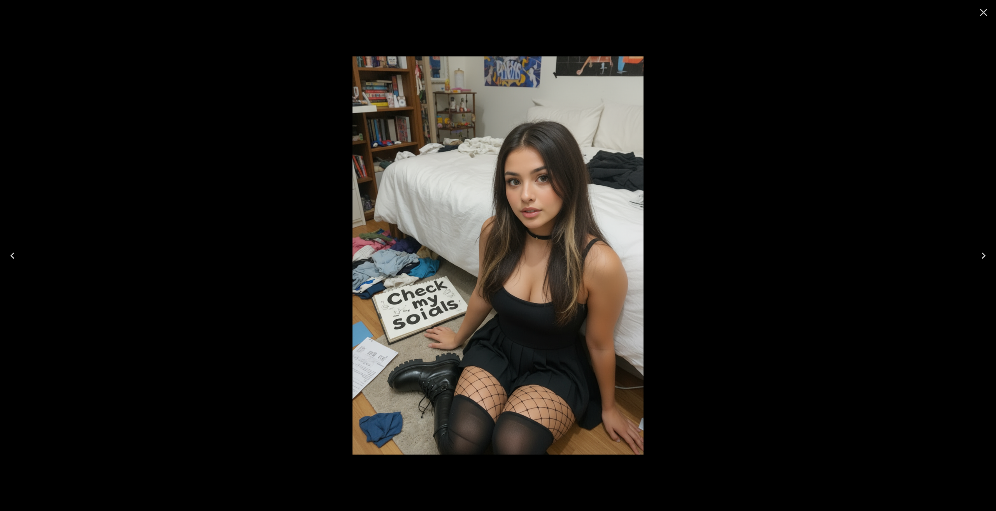
click at [981, 256] on icon "Next" at bounding box center [983, 255] width 12 height 12
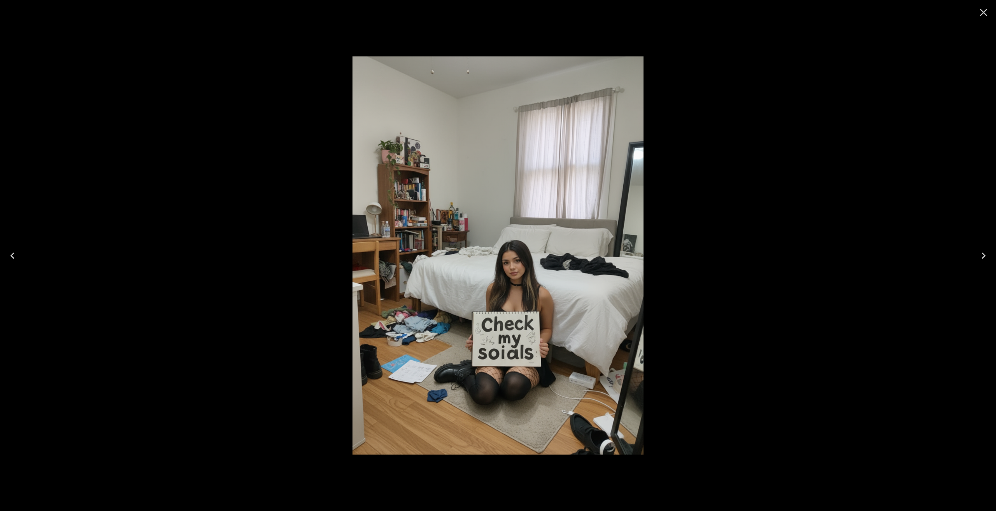
click at [981, 256] on icon "Next" at bounding box center [983, 255] width 12 height 12
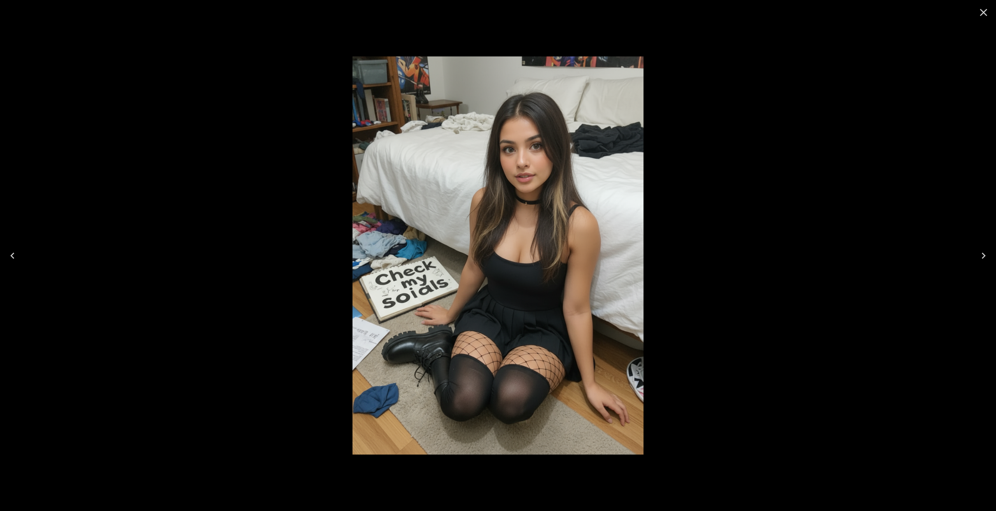
click at [985, 9] on icon "Close" at bounding box center [983, 12] width 12 height 12
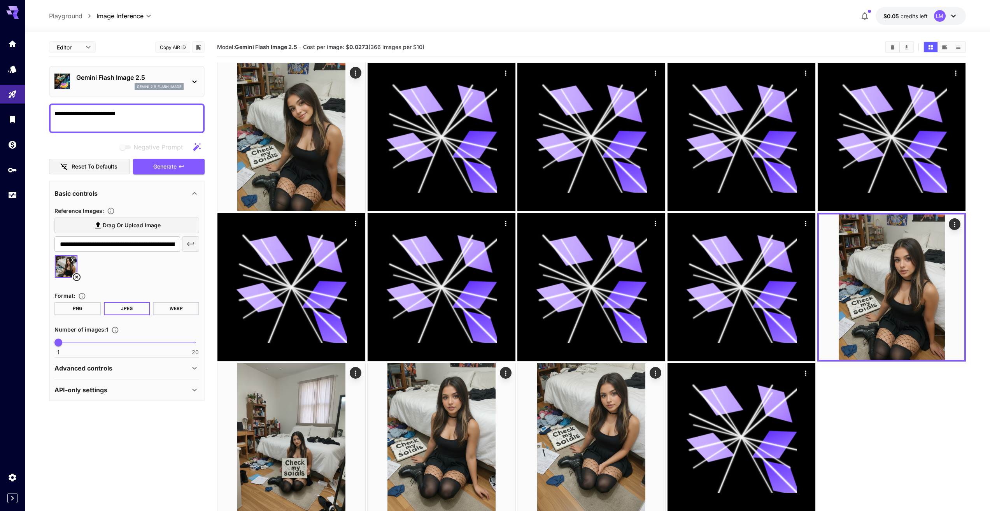
click at [135, 110] on textarea "**********" at bounding box center [126, 118] width 145 height 19
drag, startPoint x: 130, startPoint y: 112, endPoint x: 25, endPoint y: 112, distance: 105.0
click at [25, 112] on section "**********" at bounding box center [507, 302] width 965 height 540
type textarea "**********"
click at [165, 170] on span "Generate" at bounding box center [164, 167] width 23 height 10
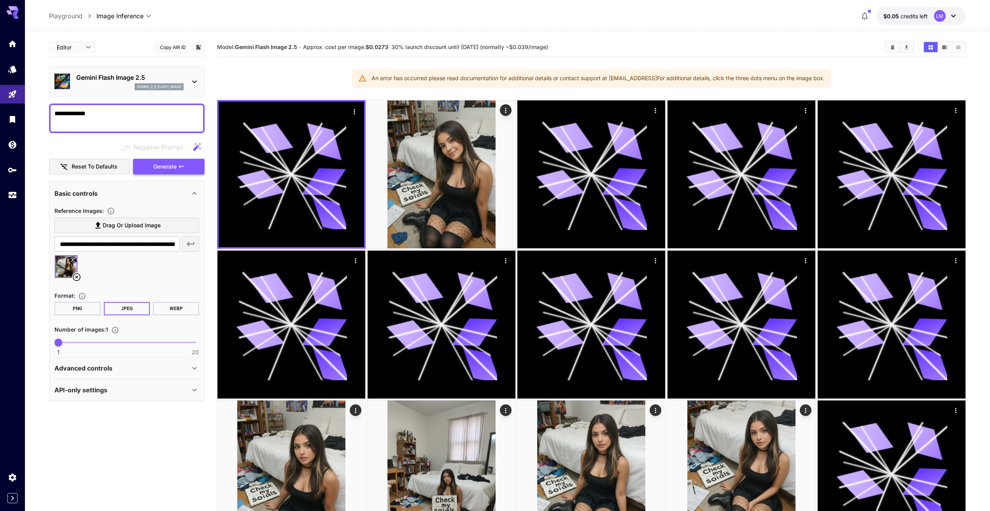
click at [189, 167] on button "Generate" at bounding box center [169, 167] width 72 height 16
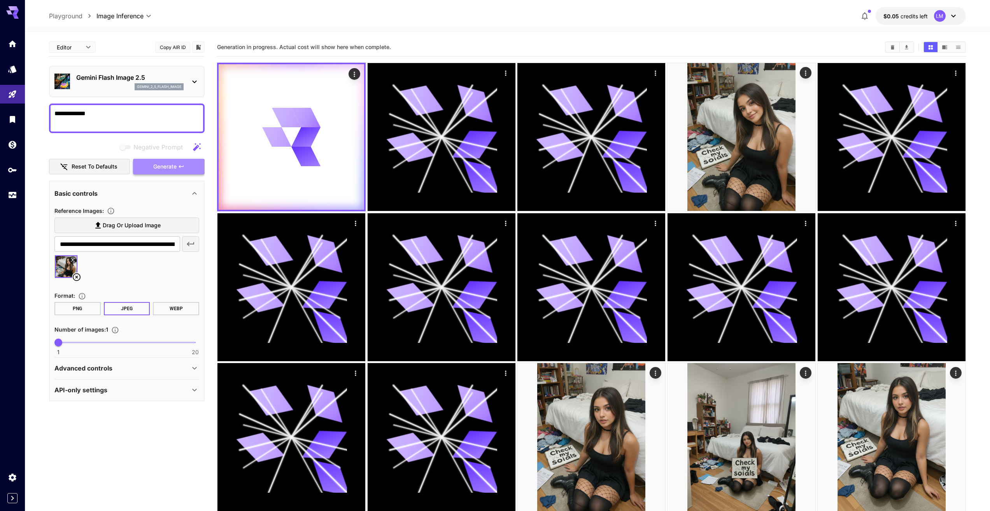
click at [184, 167] on icon "button" at bounding box center [181, 166] width 6 height 6
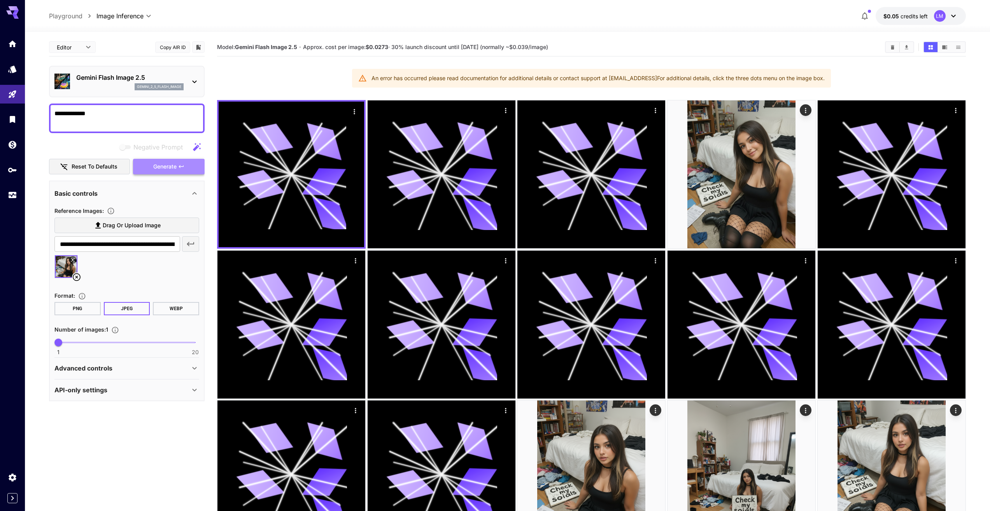
click at [184, 167] on icon "button" at bounding box center [181, 166] width 6 height 6
